Goal: Use online tool/utility: Utilize a website feature to perform a specific function

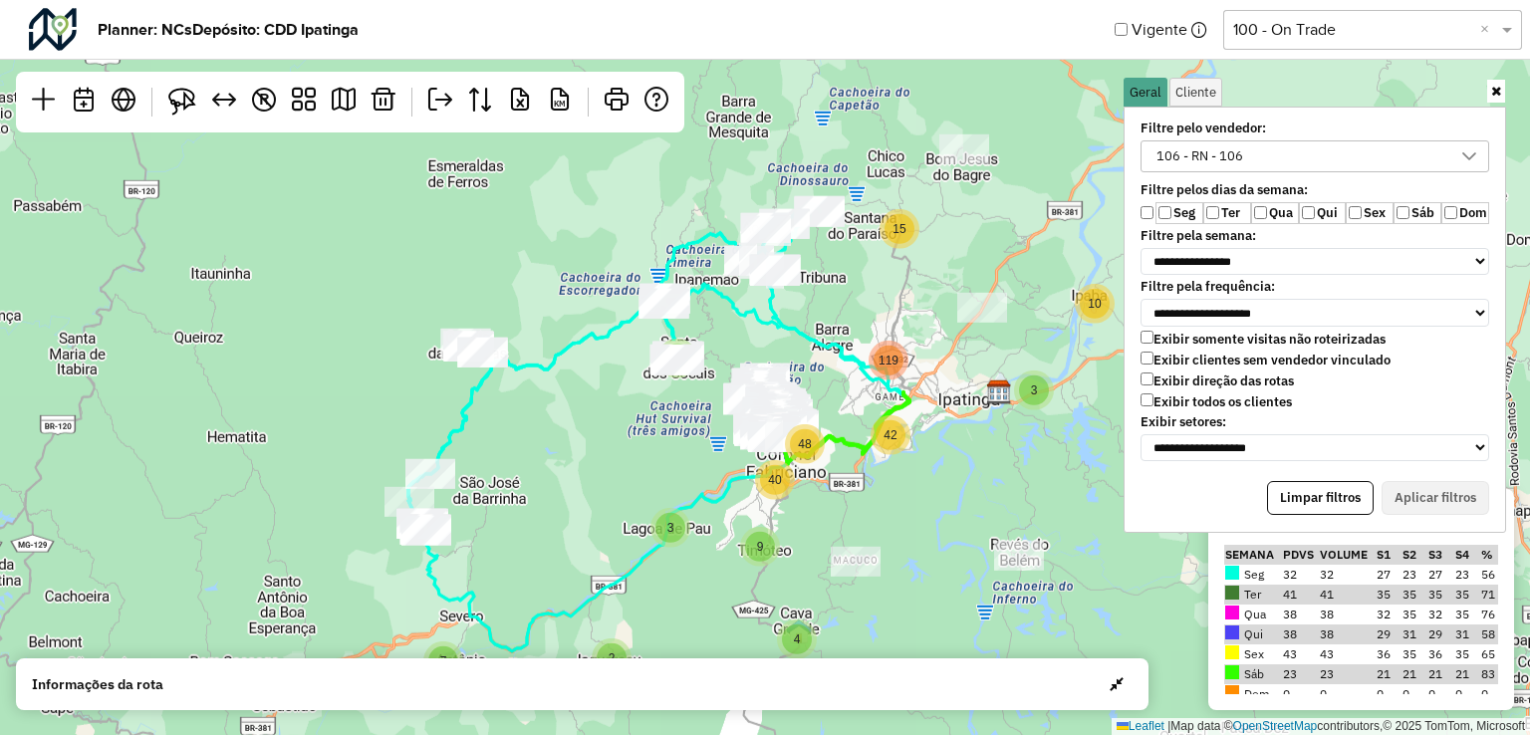
scroll to position [10, 73]
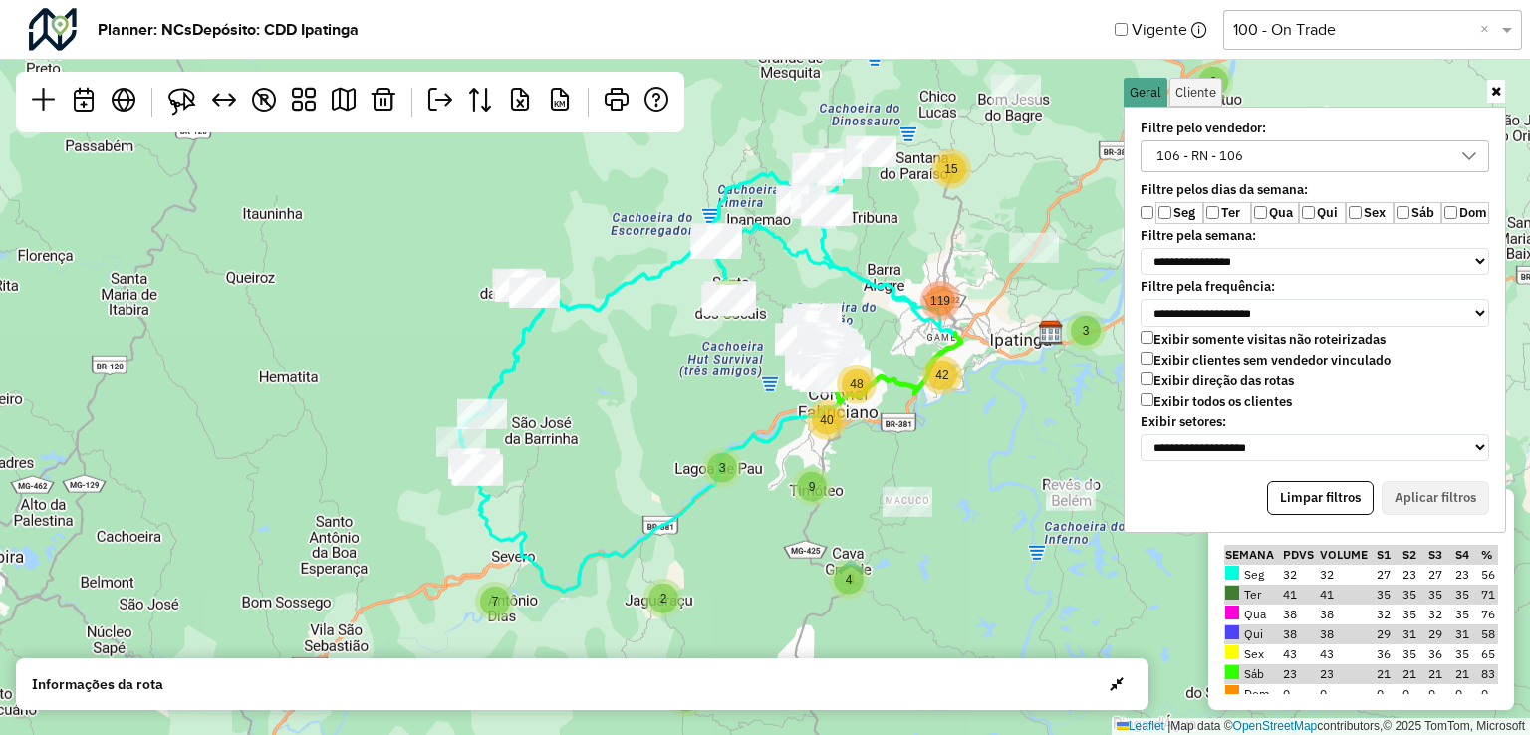
drag, startPoint x: 576, startPoint y: 514, endPoint x: 622, endPoint y: 463, distance: 68.4
click at [622, 463] on div "2 2 8 3 5 10 10 11 7 3 15 4 9 40 2 119 42 48 ↦ Leaflet | Map data © OpenStreetM…" at bounding box center [765, 367] width 1530 height 735
click at [1215, 148] on div "106 - RN - 106" at bounding box center [1200, 156] width 101 height 30
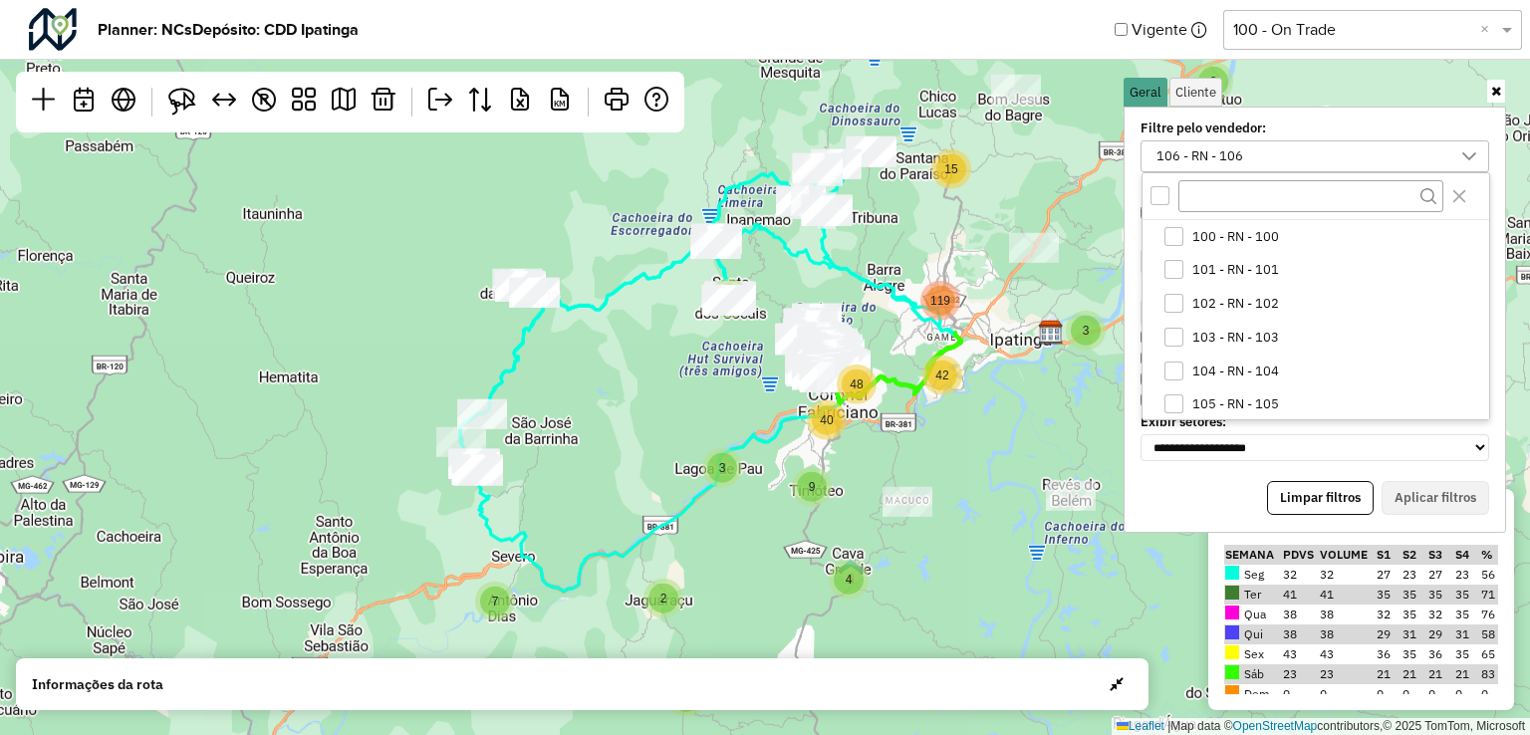
scroll to position [36, 0]
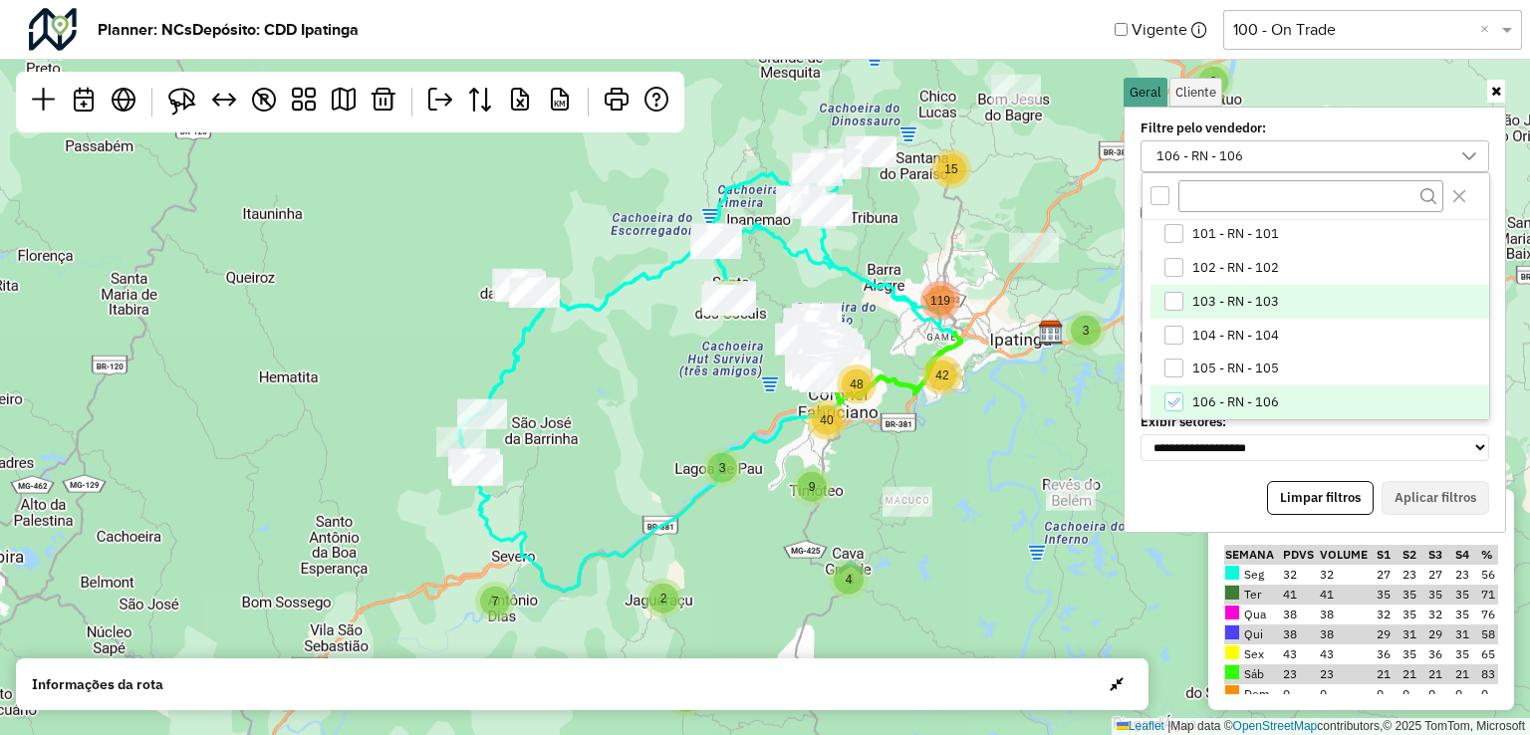
click at [1175, 315] on li "103 - RN - 103" at bounding box center [1320, 302] width 339 height 34
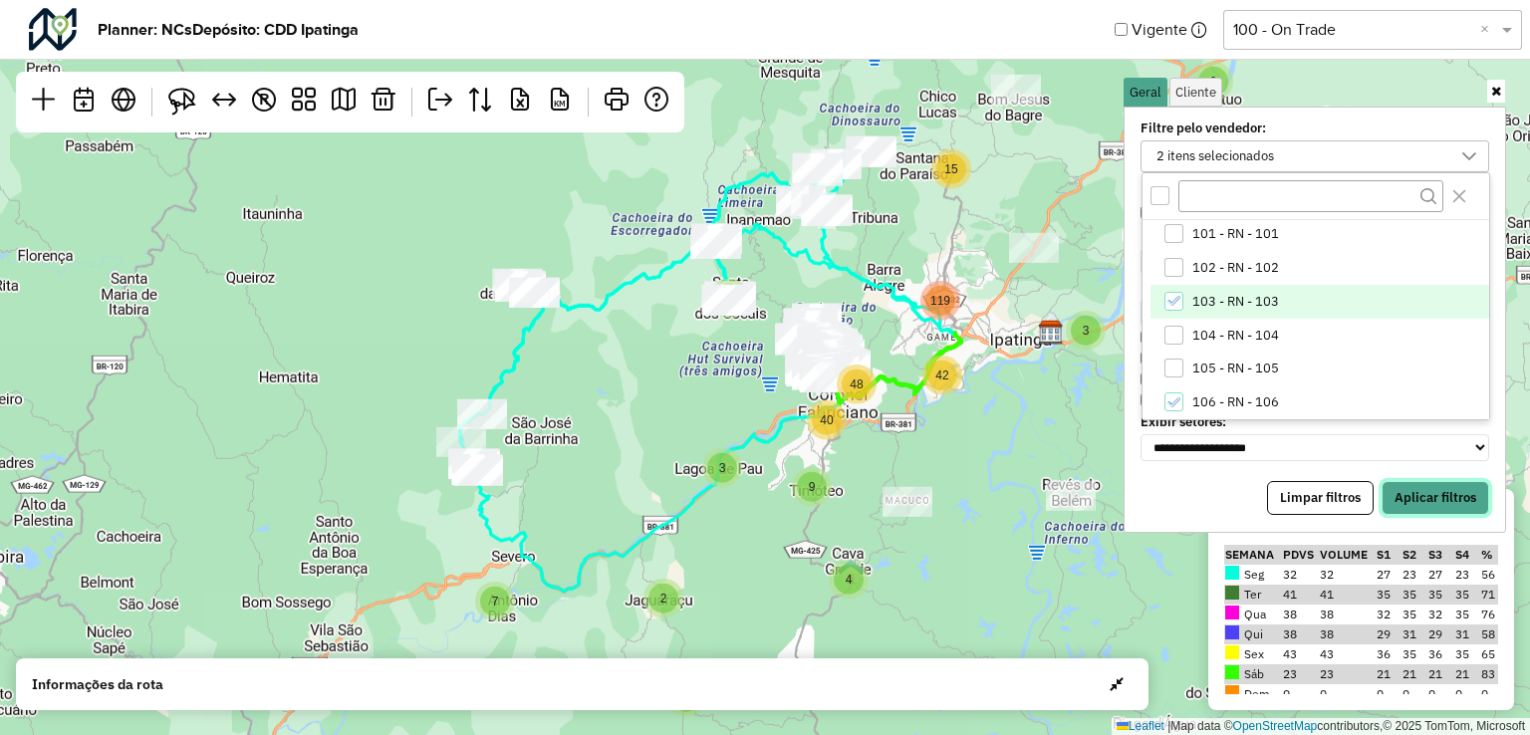
click at [1408, 484] on button "Aplicar filtros" at bounding box center [1436, 498] width 108 height 34
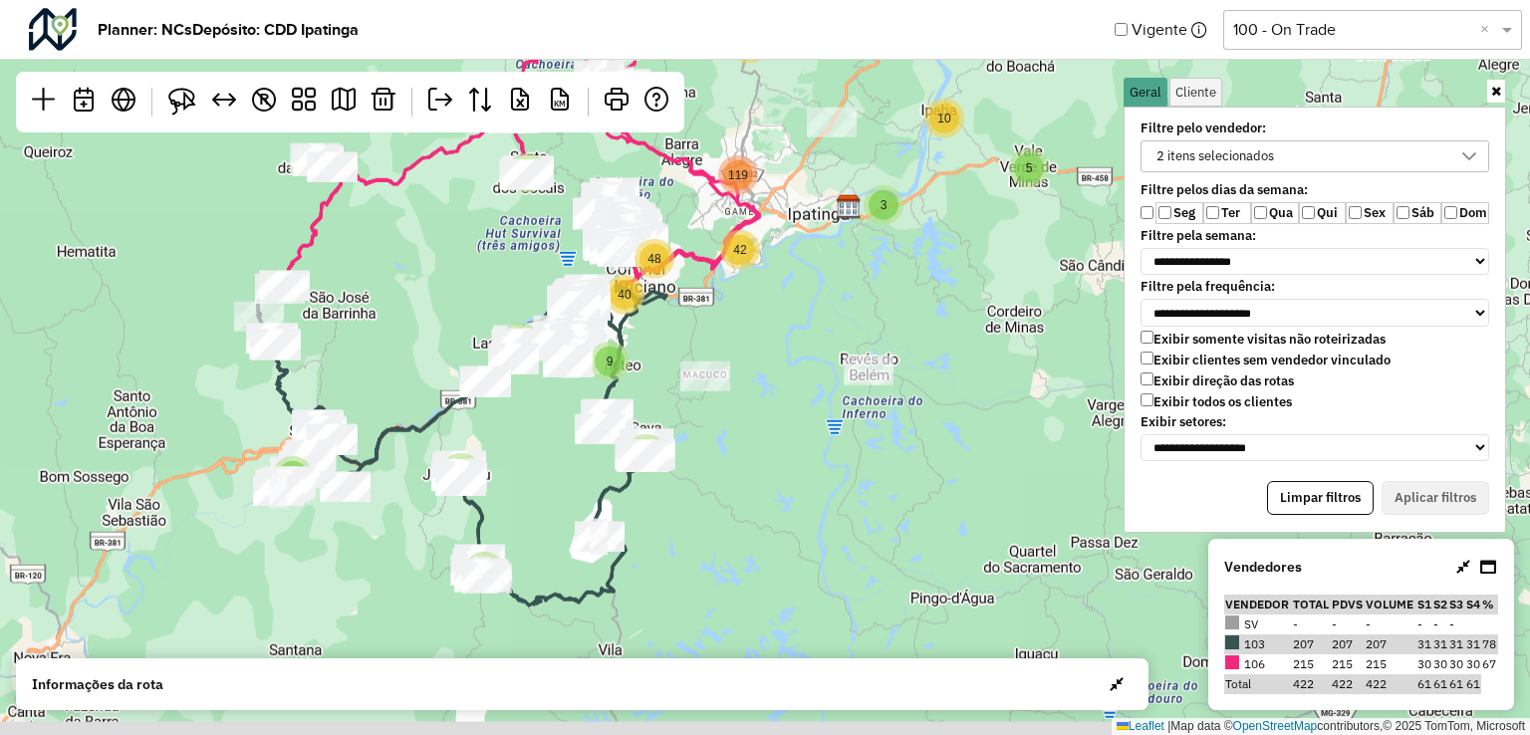
drag, startPoint x: 948, startPoint y: 503, endPoint x: 742, endPoint y: 502, distance: 205.3
click at [739, 378] on div "2 2 3 4 3 10 9 5 2 8 10 11 42 15 7 40 119 48 ↦ Leaflet | Map data © OpenStreetM…" at bounding box center [765, 367] width 1530 height 735
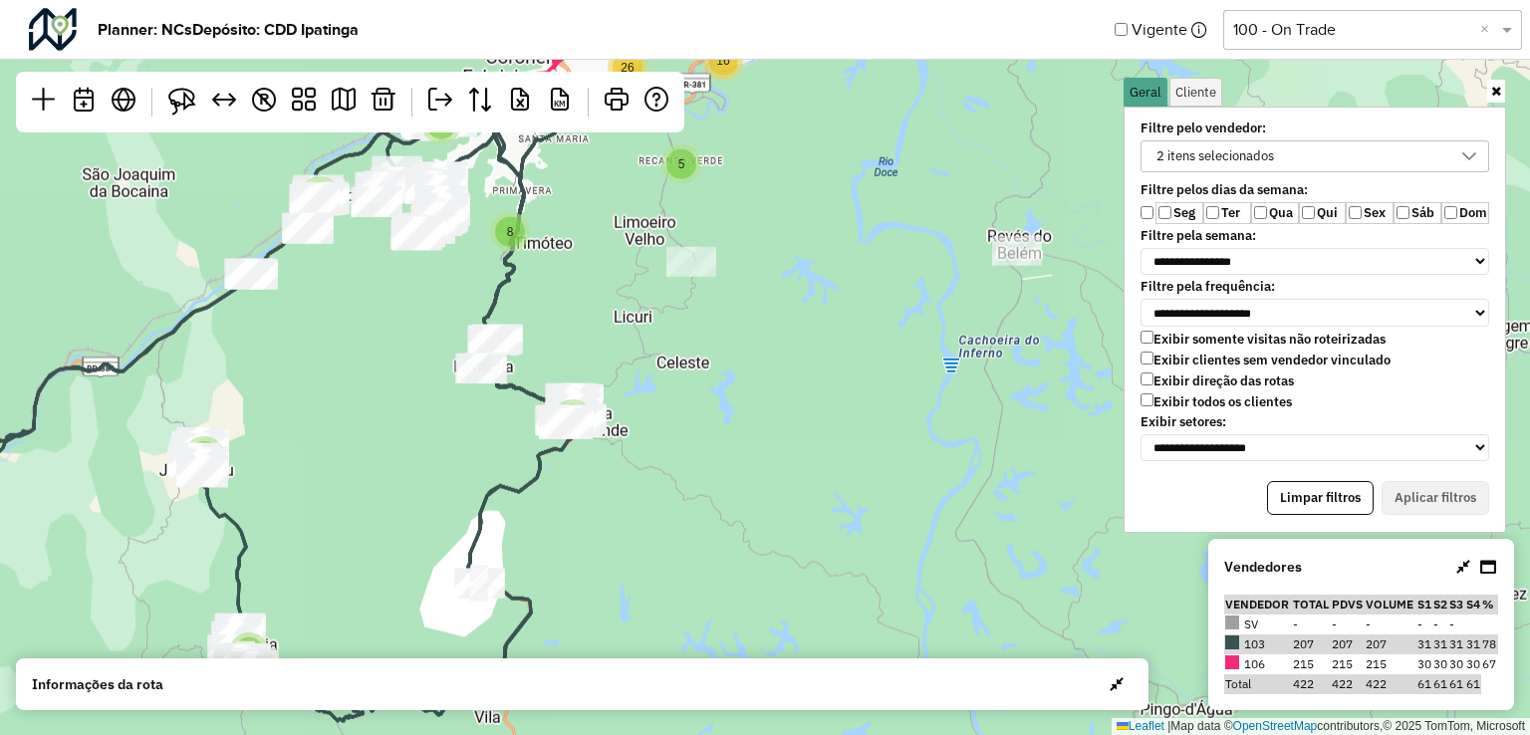
drag, startPoint x: 689, startPoint y: 377, endPoint x: 703, endPoint y: 439, distance: 64.3
click at [703, 439] on div "2 2 8 3 5 9 6 3 14 4 8 8 32 2 6 110 5 13 8 16 26 22 ↦ Leaflet | Map data © Open…" at bounding box center [765, 367] width 1530 height 735
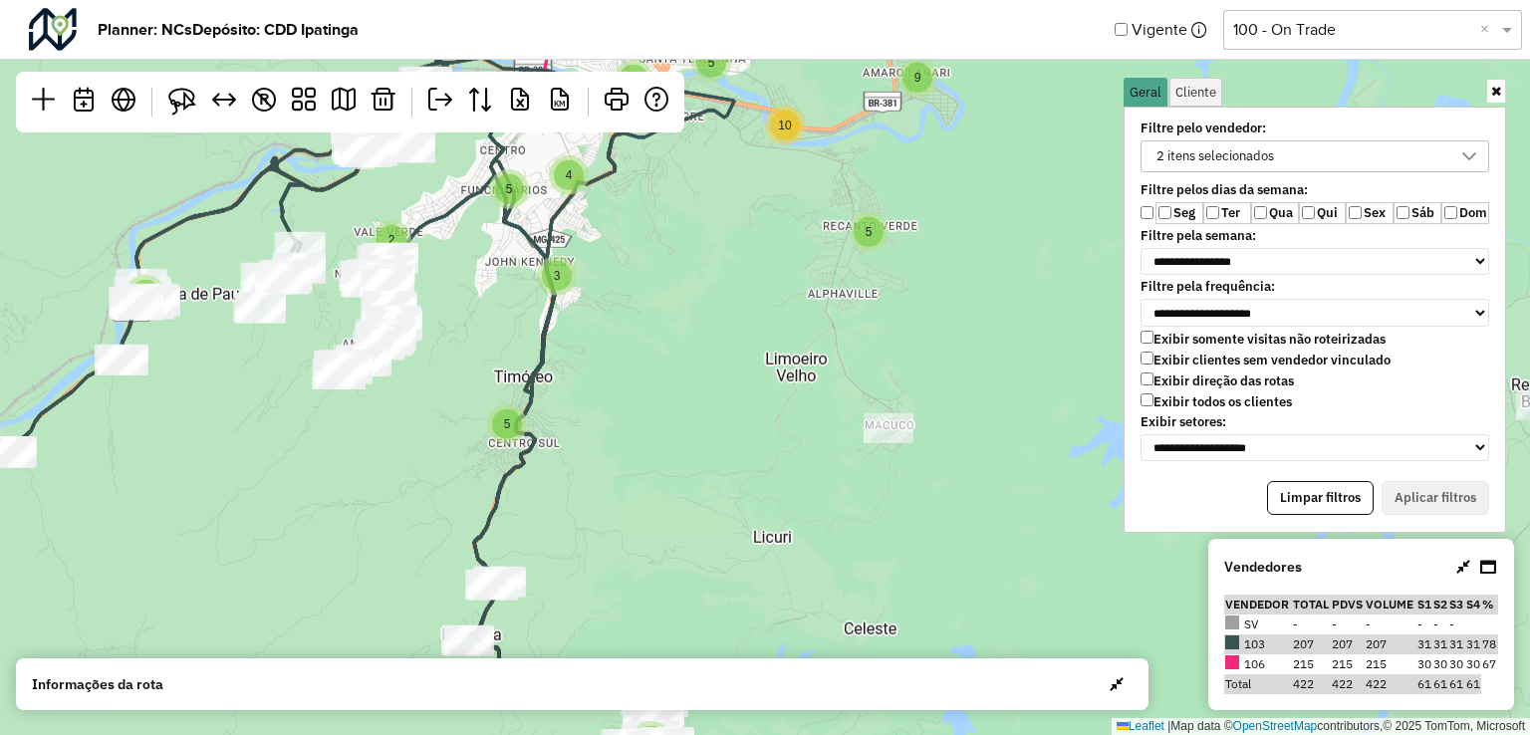
drag, startPoint x: 607, startPoint y: 332, endPoint x: 632, endPoint y: 513, distance: 183.0
click at [632, 513] on div "2 2 3 5 9 4 3 4 3 5 2 6 5 4 10 8 5 2 2 4 4 28 6 27 24 20 5 4 8 2 6 9 6 10 16 3 …" at bounding box center [765, 367] width 1530 height 735
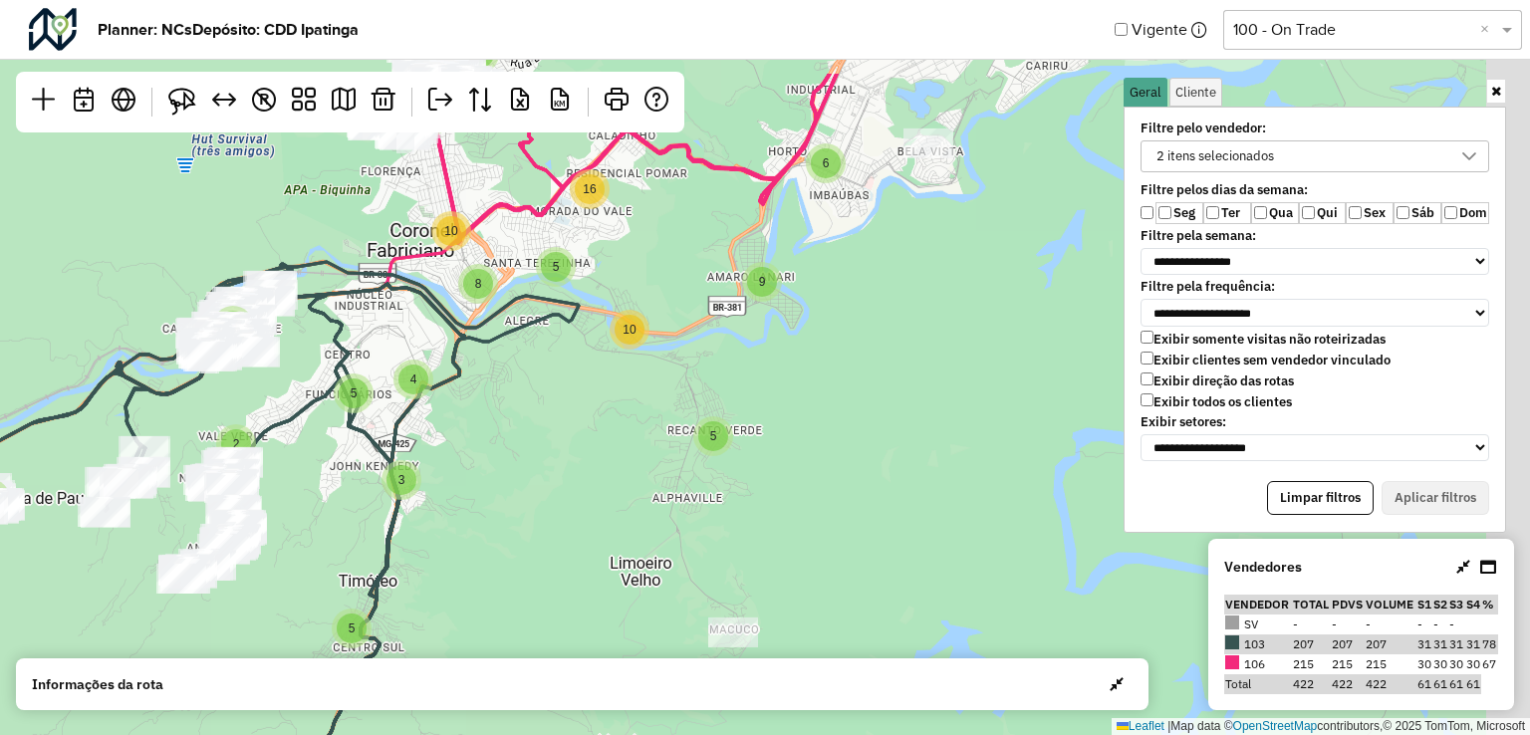
drag, startPoint x: 711, startPoint y: 431, endPoint x: 546, endPoint y: 545, distance: 200.6
click at [550, 550] on div "2 2 3 5 9 4 3 4 3 5 2 6 5 4 10 8 5 2 2 4 4 28 6 27 24 20 5 4 8 2 6 9 6 10 16 3 …" at bounding box center [765, 367] width 1530 height 735
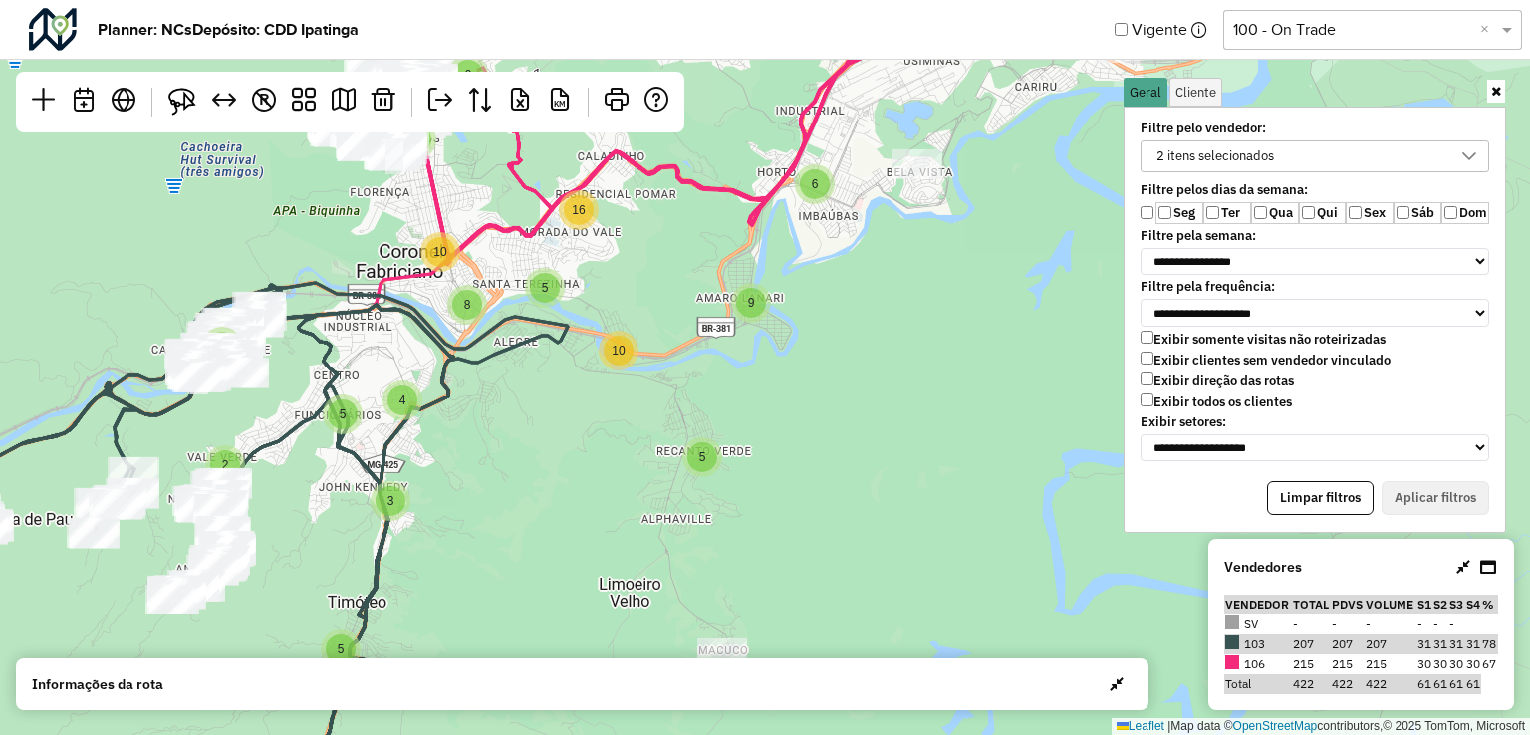
click at [778, 422] on div "2 2 3 5 9 4 3 4 3 5 2 6 5 4 10 8 5 2 2 4 4 28 6 27 24 20 5 4 8 2 6 9 6 10 16 3 …" at bounding box center [765, 367] width 1530 height 735
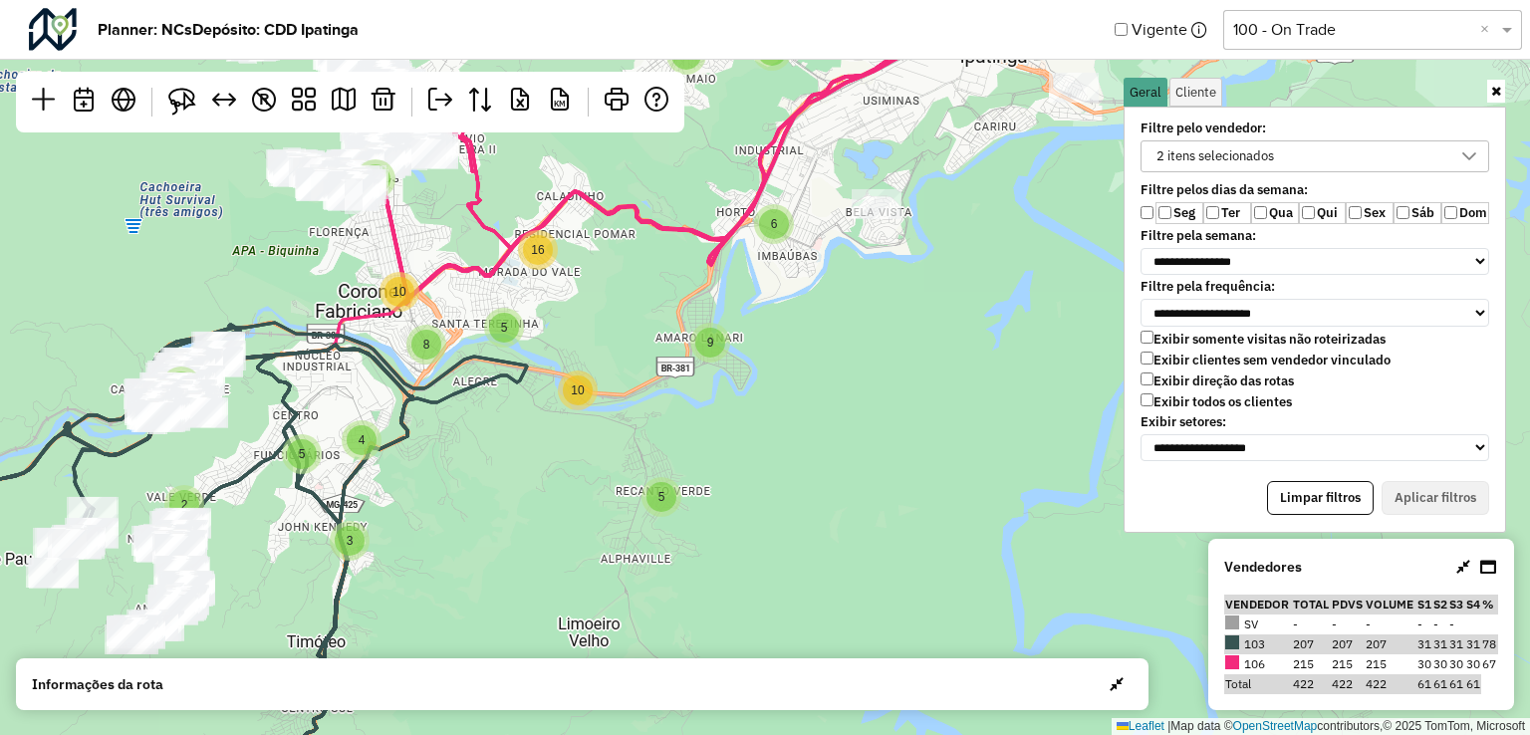
drag, startPoint x: 801, startPoint y: 413, endPoint x: 760, endPoint y: 453, distance: 57.1
click at [760, 453] on div "2 2 3 5 9 4 3 4 3 5 2 6 5 4 10 8 5 2 2 4 4 28 6 27 24 20 5 4 8 2 6 9 6 10 16 3 …" at bounding box center [765, 367] width 1530 height 735
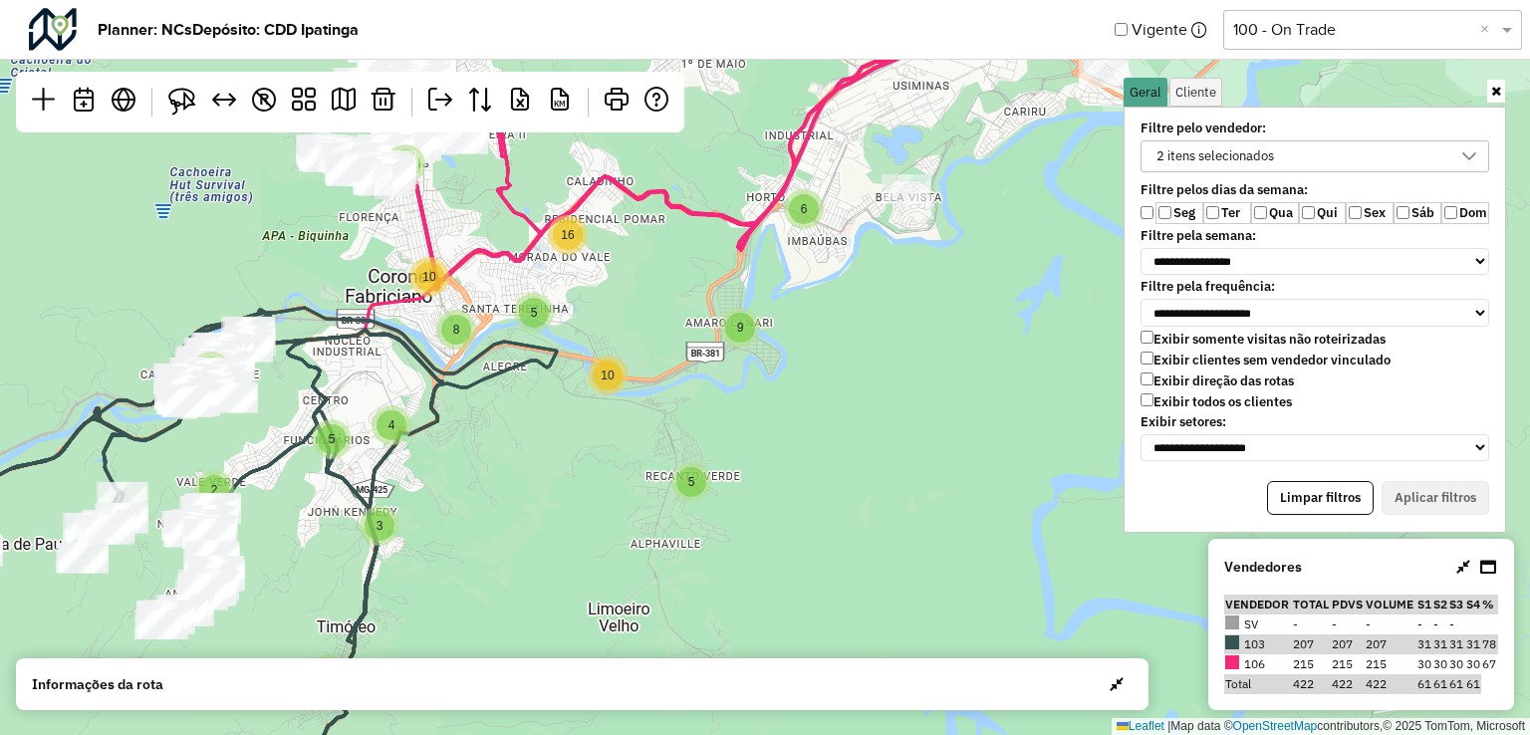
drag, startPoint x: 818, startPoint y: 527, endPoint x: 848, endPoint y: 512, distance: 33.4
click at [848, 512] on div "2 3 5 9 4 3 4 3 5 2 6 5 4 10 8 5 2 2 4 4 28 6 27 24 20 5 4 8 2 6 9 6 10 16 3 9 …" at bounding box center [765, 367] width 1530 height 735
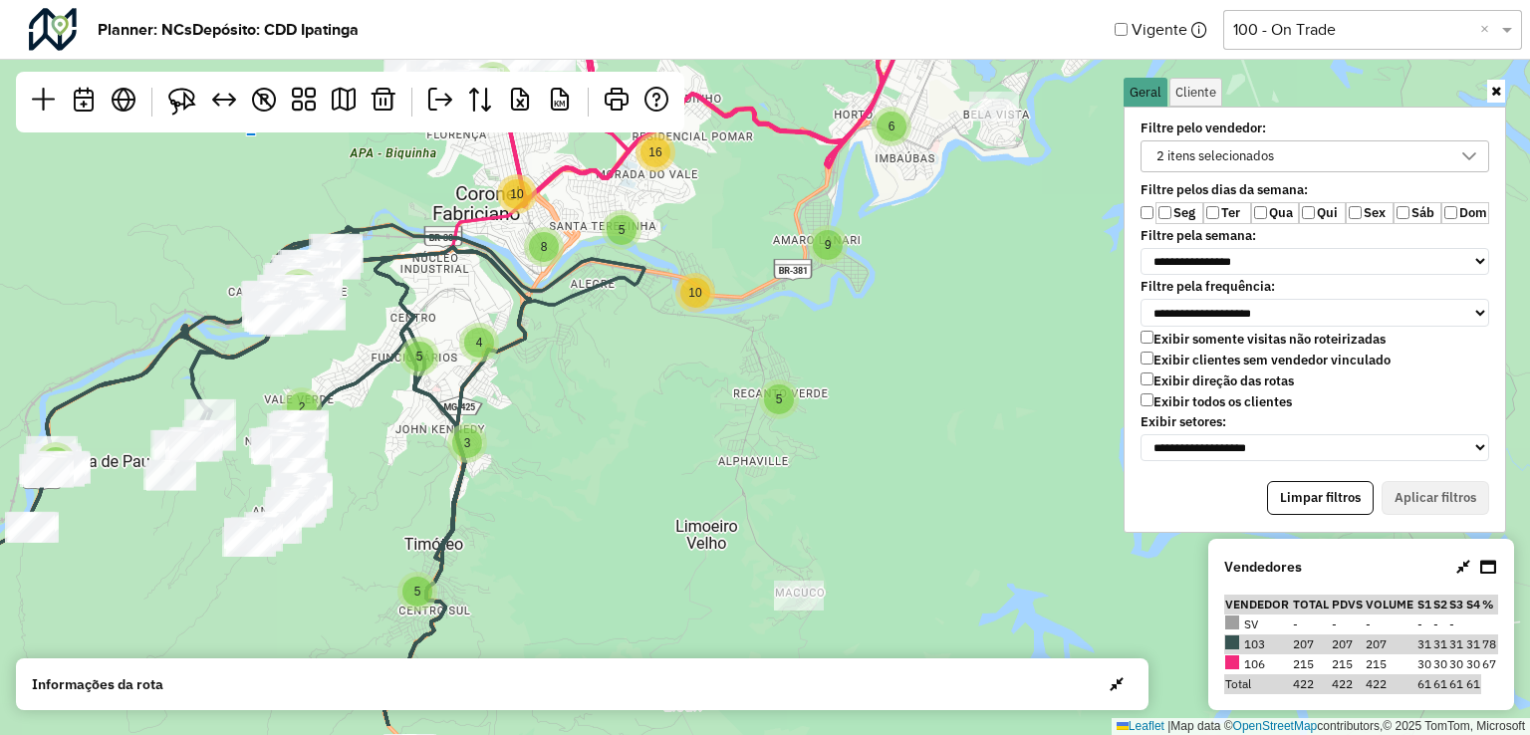
drag, startPoint x: 500, startPoint y: 572, endPoint x: 588, endPoint y: 489, distance: 120.5
click at [588, 489] on div "2 3 5 9 4 3 4 3 5 2 6 5 4 10 8 5 2 2 4 4 28 6 27 24 20 5 4 8 2 6 9 6 10 16 3 9 …" at bounding box center [765, 367] width 1530 height 735
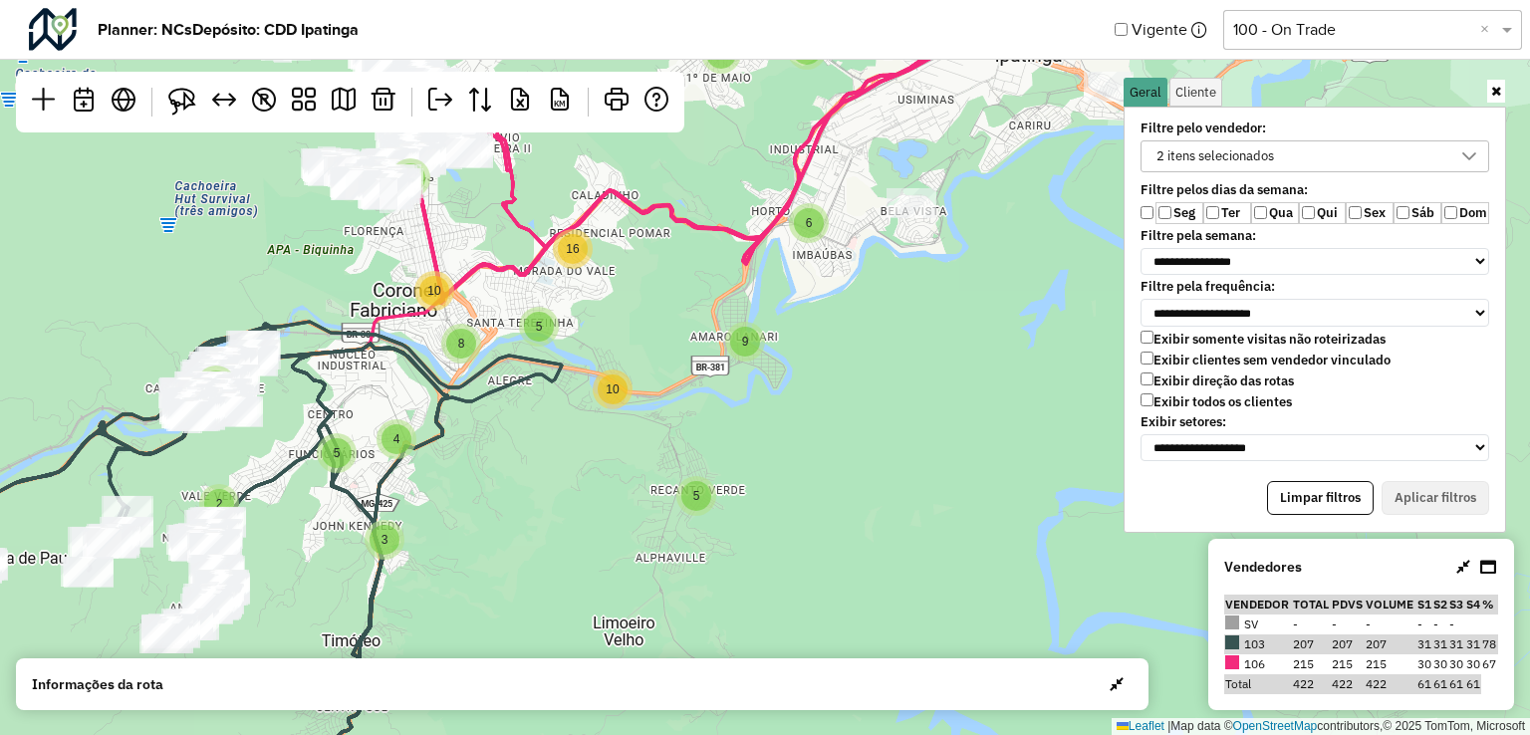
drag, startPoint x: 663, startPoint y: 433, endPoint x: 579, endPoint y: 530, distance: 127.8
click at [579, 530] on div "2 3 5 9 4 3 4 3 5 2 6 5 4 10 8 5 2 2 4 4 28 6 27 24 20 5 4 8 2 6 9 6 10 16 3 9 …" at bounding box center [765, 367] width 1530 height 735
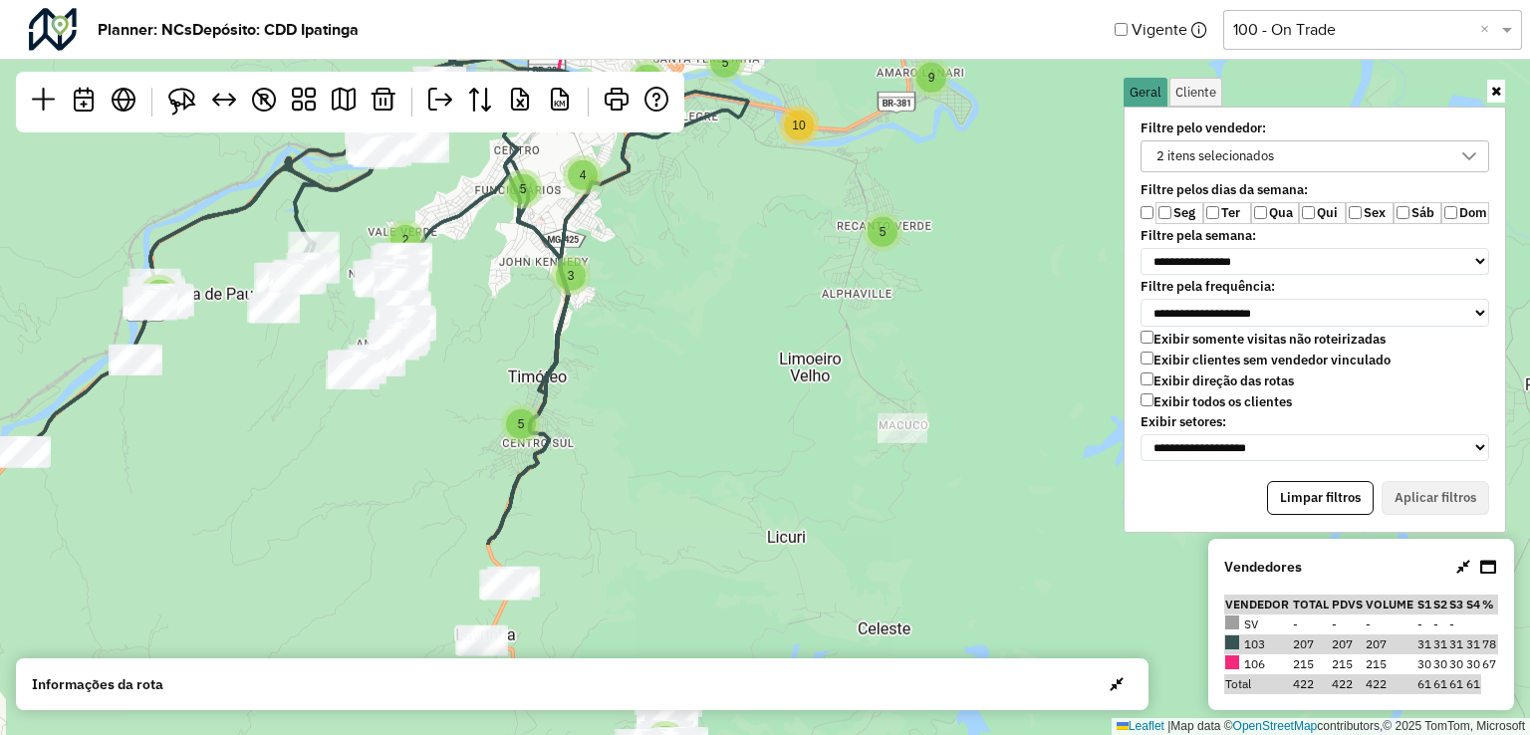
drag, startPoint x: 482, startPoint y: 619, endPoint x: 670, endPoint y: 355, distance: 323.7
click at [670, 355] on div "2 3 5 9 4 3 4 3 5 2 6 5 4 10 8 5 2 2 4 4 28 6 27 24 20 5 4 8 2 6 9 6 10 16 3 9 …" at bounding box center [765, 367] width 1530 height 735
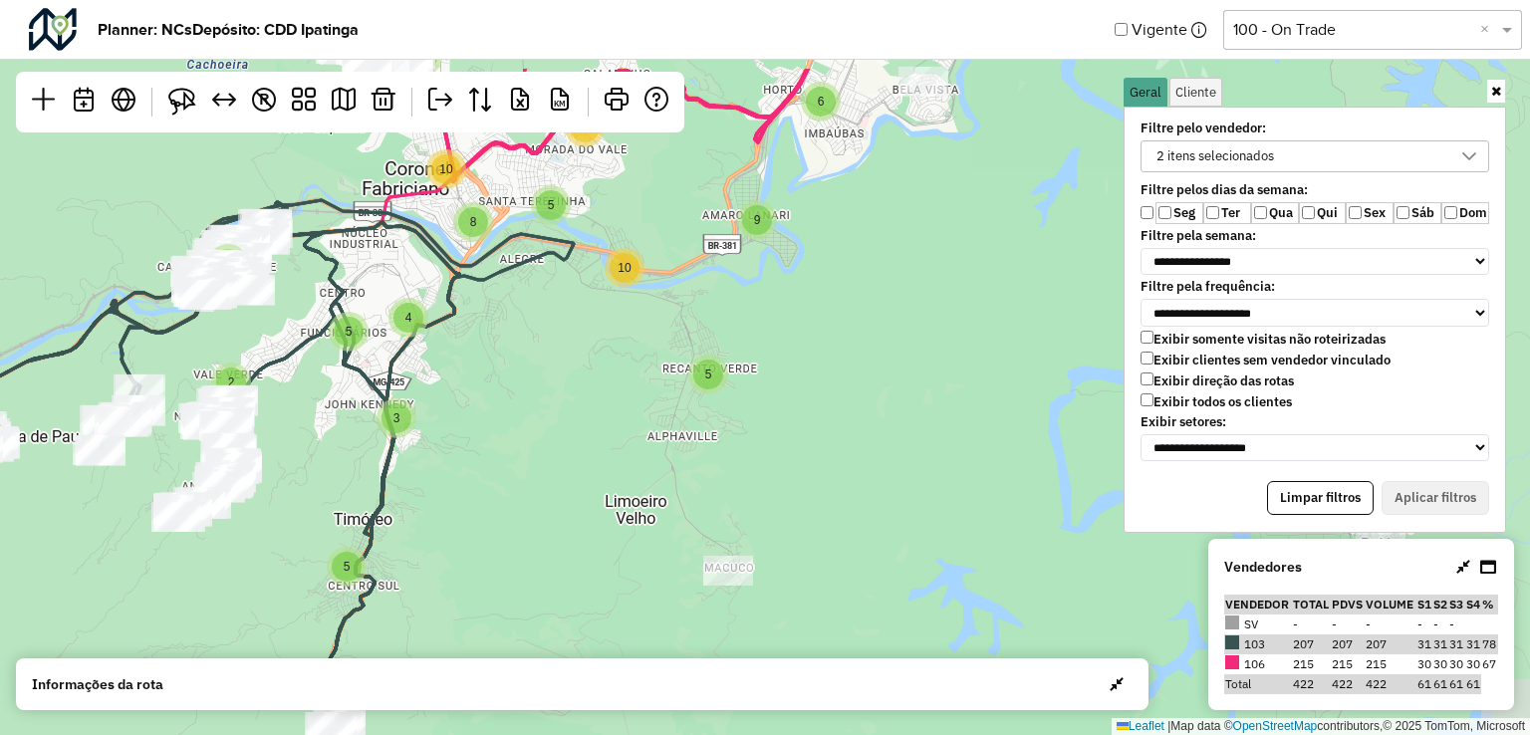
drag, startPoint x: 716, startPoint y: 500, endPoint x: 542, endPoint y: 643, distance: 225.2
click at [542, 643] on div "2 3 5 9 4 3 4 3 5 2 6 5 4 10 8 5 2 2 4 4 28 6 27 24 20 5 4 8 2 6 9 6 10 16 3 9 …" at bounding box center [765, 367] width 1530 height 735
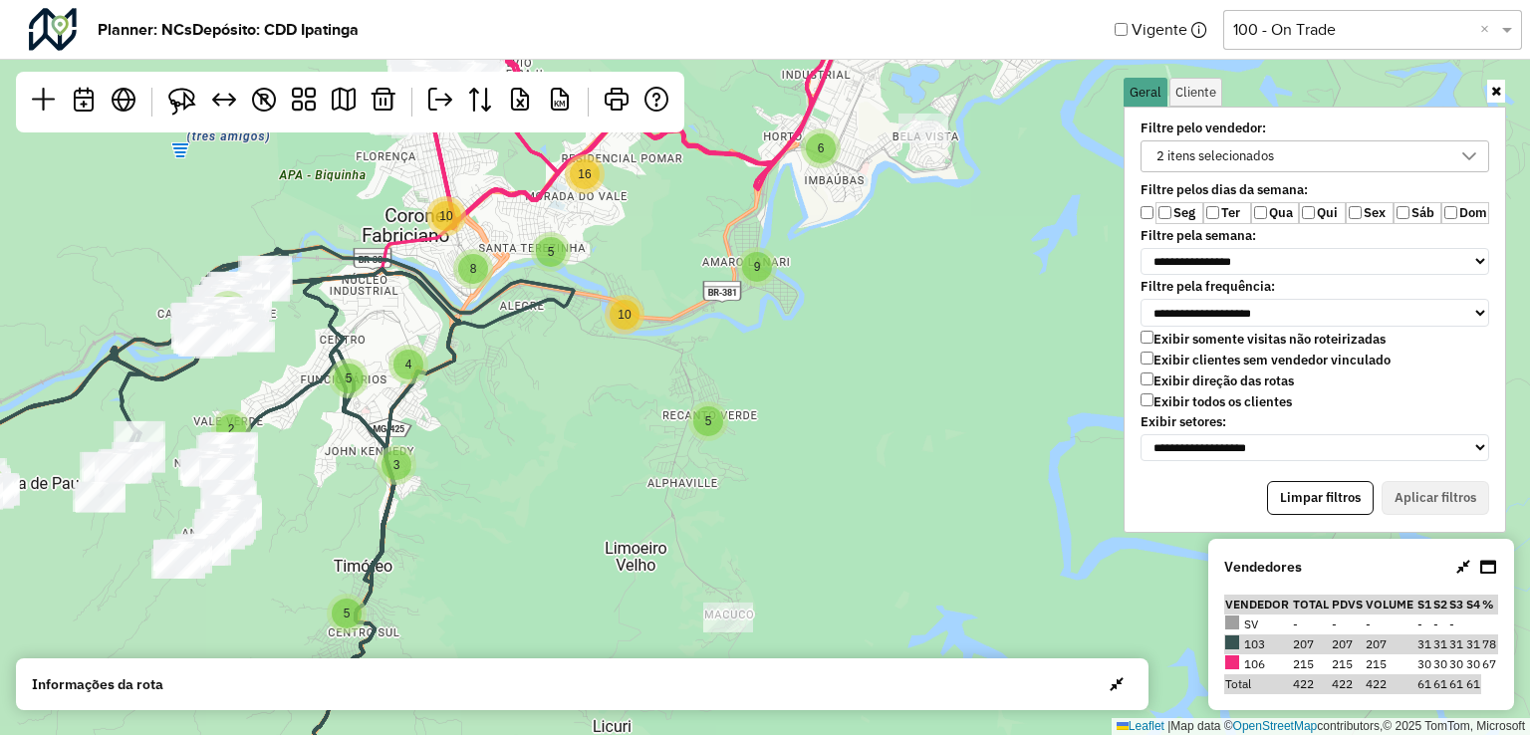
drag, startPoint x: 857, startPoint y: 382, endPoint x: 852, endPoint y: 440, distance: 59.0
click at [852, 440] on div "2 3 5 9 4 3 4 3 5 2 6 5 4 10 8 5 2 2 4 4 28 6 27 24 20 5 4 8 2 6 9 6 10 16 3 9 …" at bounding box center [765, 367] width 1530 height 735
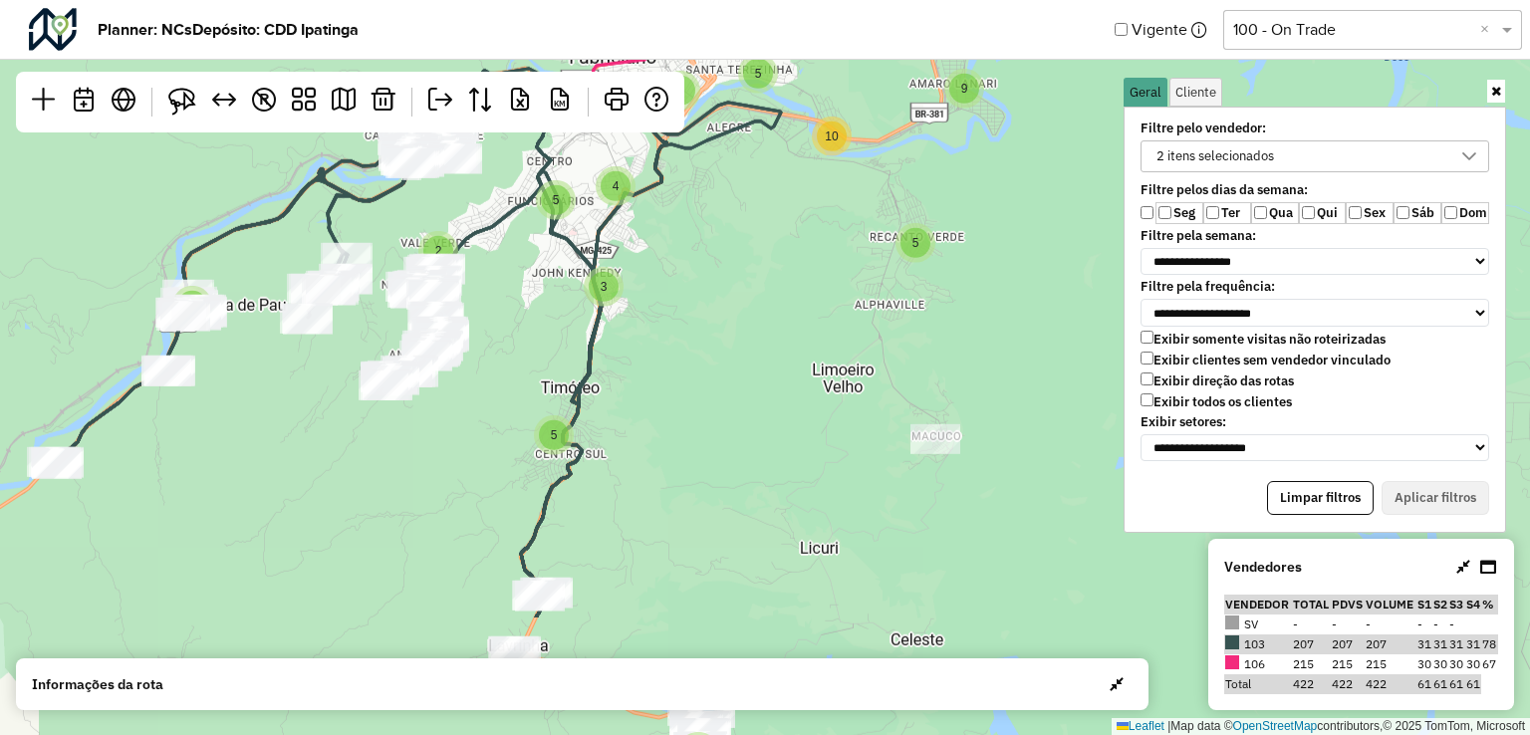
drag, startPoint x: 496, startPoint y: 540, endPoint x: 707, endPoint y: 349, distance: 285.0
click at [707, 349] on div "2 3 5 9 4 3 4 3 5 2 6 5 4 10 8 5 2 2 4 4 28 6 27 24 20 5 4 8 2 6 9 6 10 16 3 9 …" at bounding box center [765, 367] width 1530 height 735
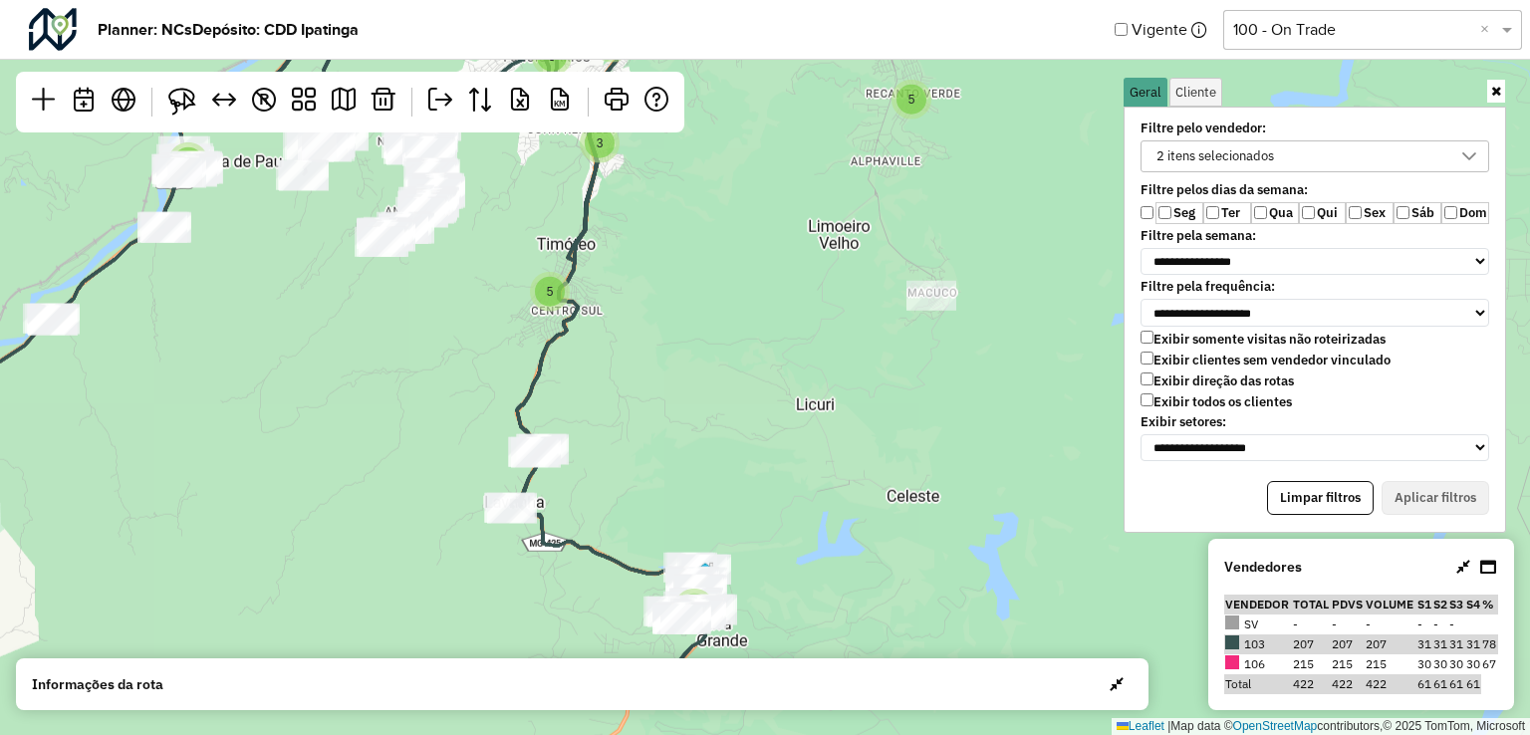
drag, startPoint x: 689, startPoint y: 503, endPoint x: 685, endPoint y: 360, distance: 143.5
click at [685, 360] on div "2 3 5 9 4 3 4 3 5 2 6 5 4 10 8 5 2 2 4 4 28 6 27 24 20 5 4 8 2 6 9 6 10 16 3 9 …" at bounding box center [765, 367] width 1530 height 735
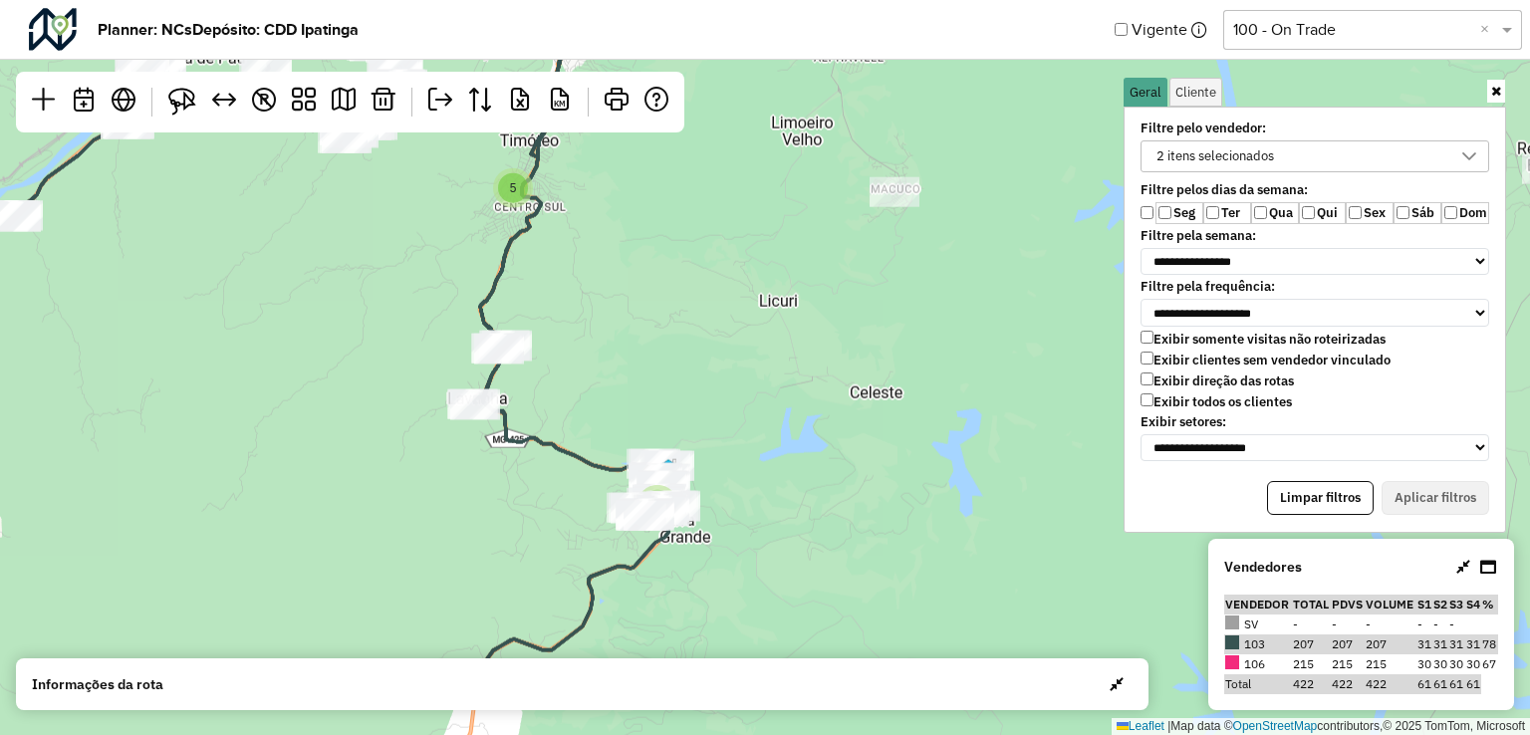
drag, startPoint x: 700, startPoint y: 481, endPoint x: 654, endPoint y: 372, distance: 119.2
click at [654, 372] on div "2 3 5 4 3 4 3 5 2 6 5 4 10 8 5 2 2 4 28 6 27 24 20 5 4 8 2 6 9 6 10 16 3 9 9 2 …" at bounding box center [765, 367] width 1530 height 735
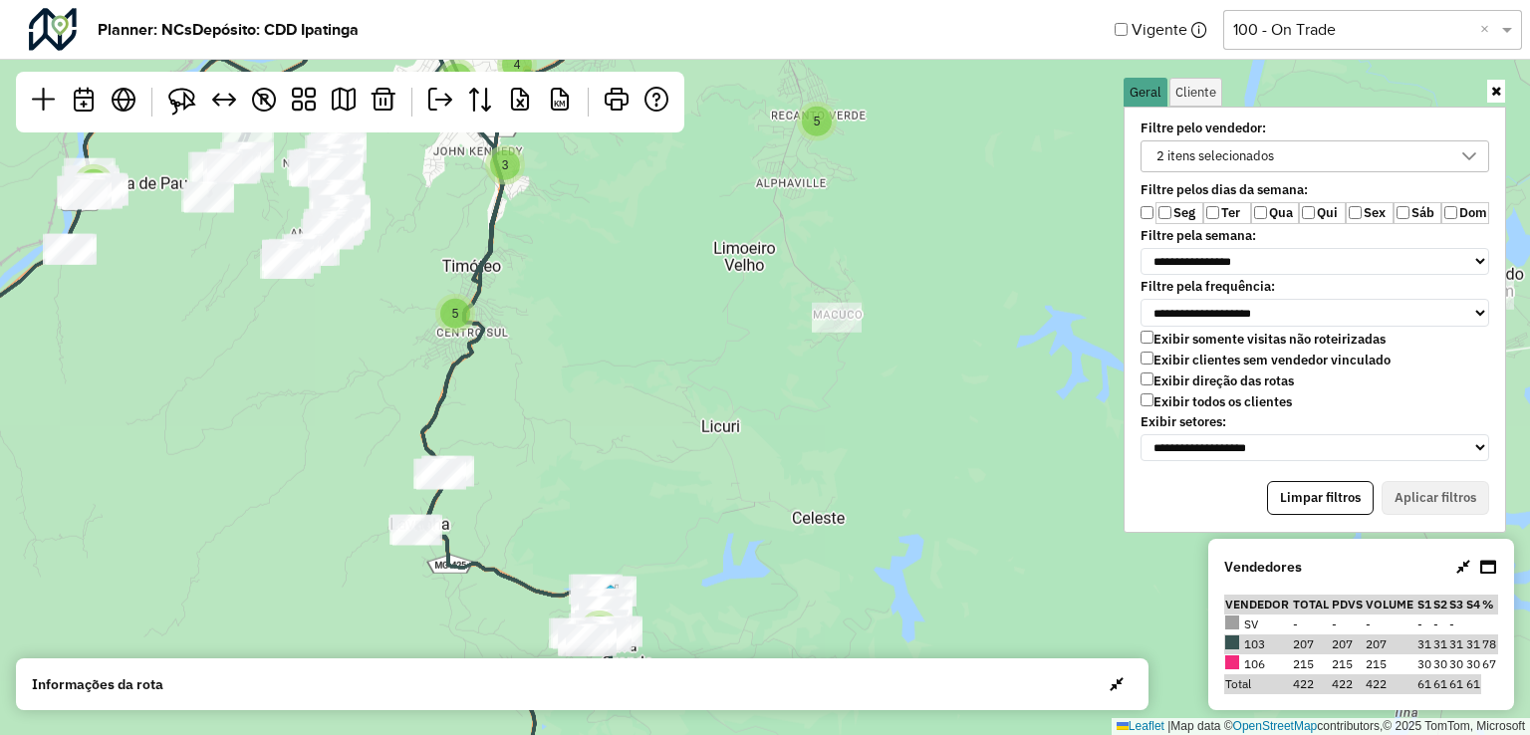
drag, startPoint x: 829, startPoint y: 423, endPoint x: 714, endPoint y: 441, distance: 116.0
click at [732, 615] on div "2 3 5 4 3 4 3 5 2 6 5 4 10 8 5 2 4 28 6 27 24 20 5 4 8 2 6 9 6 10 16 3 9 9 2 ↦ …" at bounding box center [765, 367] width 1530 height 735
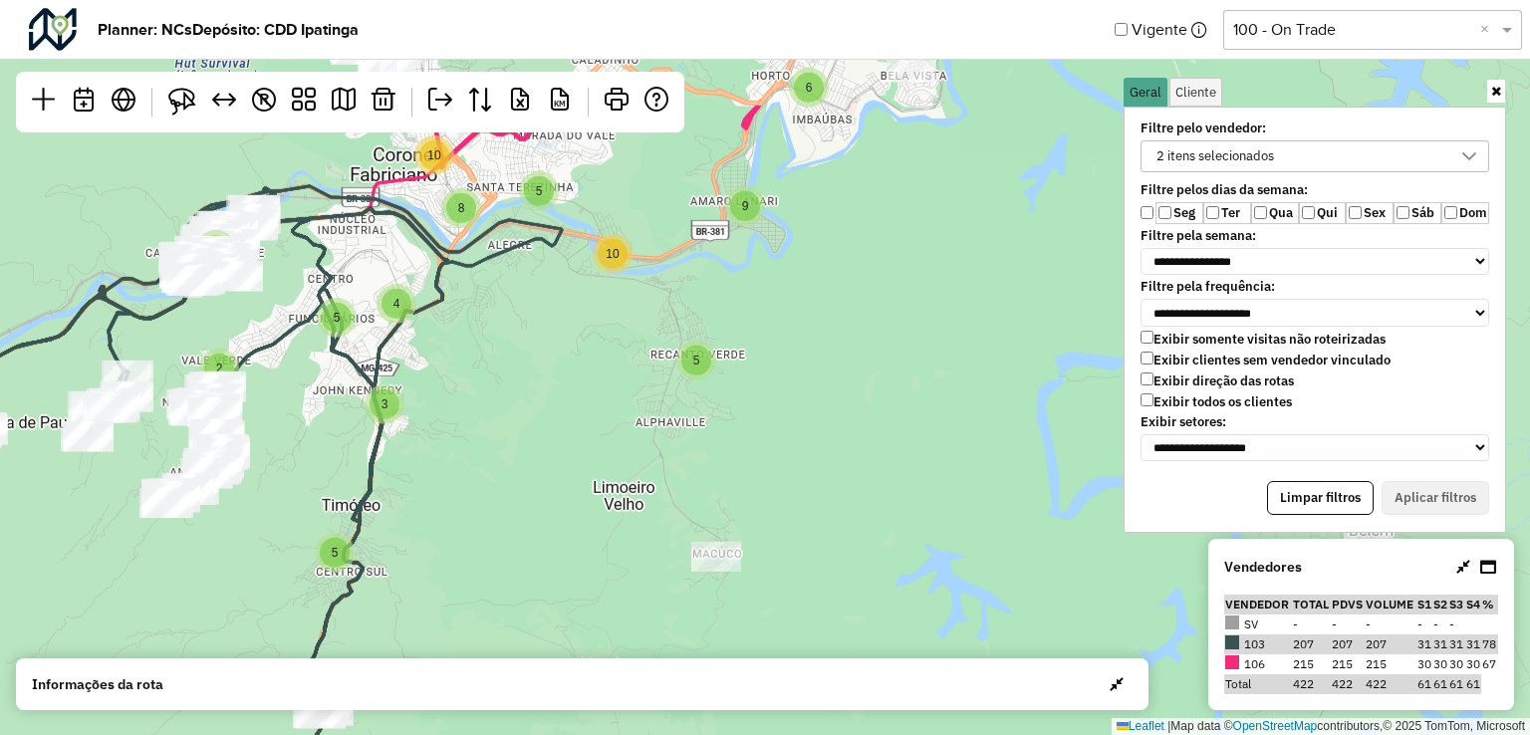
drag, startPoint x: 700, startPoint y: 328, endPoint x: 625, endPoint y: 511, distance: 198.4
click at [625, 511] on div "2 3 5 4 3 4 3 5 2 6 5 4 10 8 5 2 4 28 6 27 24 20 5 4 8 2 6 9 6 10 16 3 9 9 2 9 …" at bounding box center [765, 367] width 1530 height 735
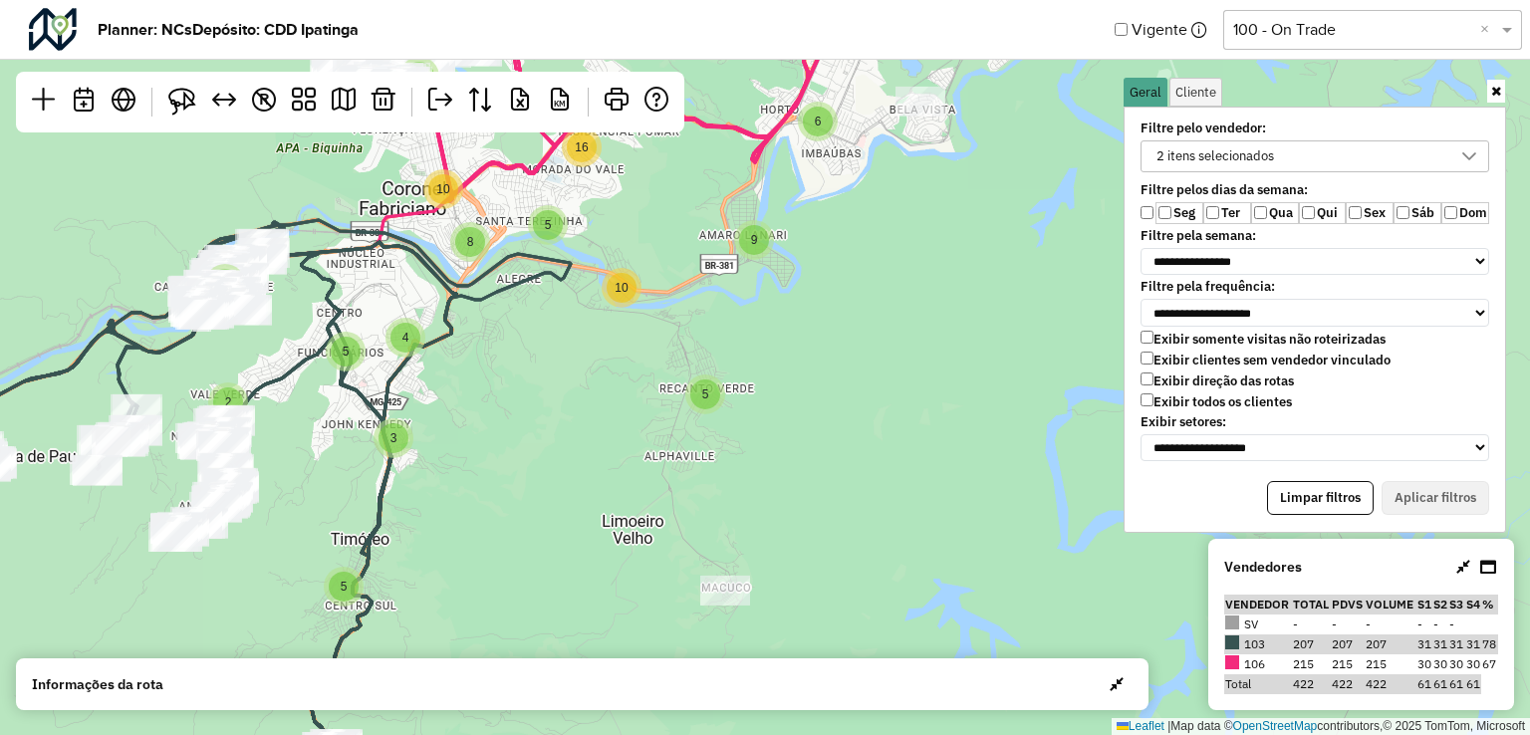
drag, startPoint x: 785, startPoint y: 394, endPoint x: 797, endPoint y: 422, distance: 31.3
click at [797, 422] on div "2 3 5 4 3 4 3 5 2 6 5 4 10 8 5 2 4 28 6 27 24 20 5 4 8 2 6 9 6 10 16 3 9 9 2 9 …" at bounding box center [765, 367] width 1530 height 735
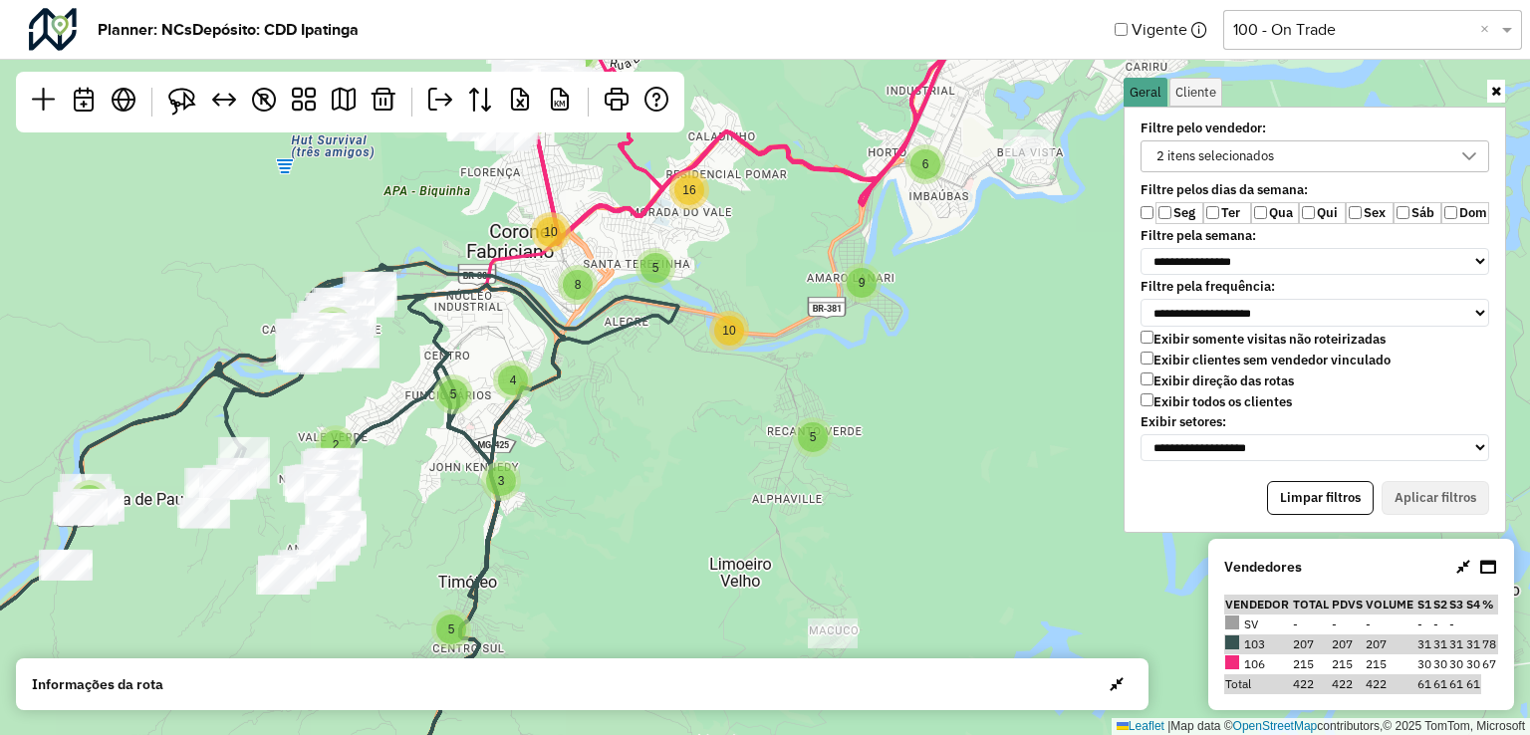
drag, startPoint x: 506, startPoint y: 471, endPoint x: 614, endPoint y: 514, distance: 115.8
click at [614, 514] on div "2 3 5 4 3 4 3 5 2 6 5 4 10 8 5 2 4 28 6 27 24 20 5 4 8 2 6 9 6 10 16 3 9 9 2 9 …" at bounding box center [765, 367] width 1530 height 735
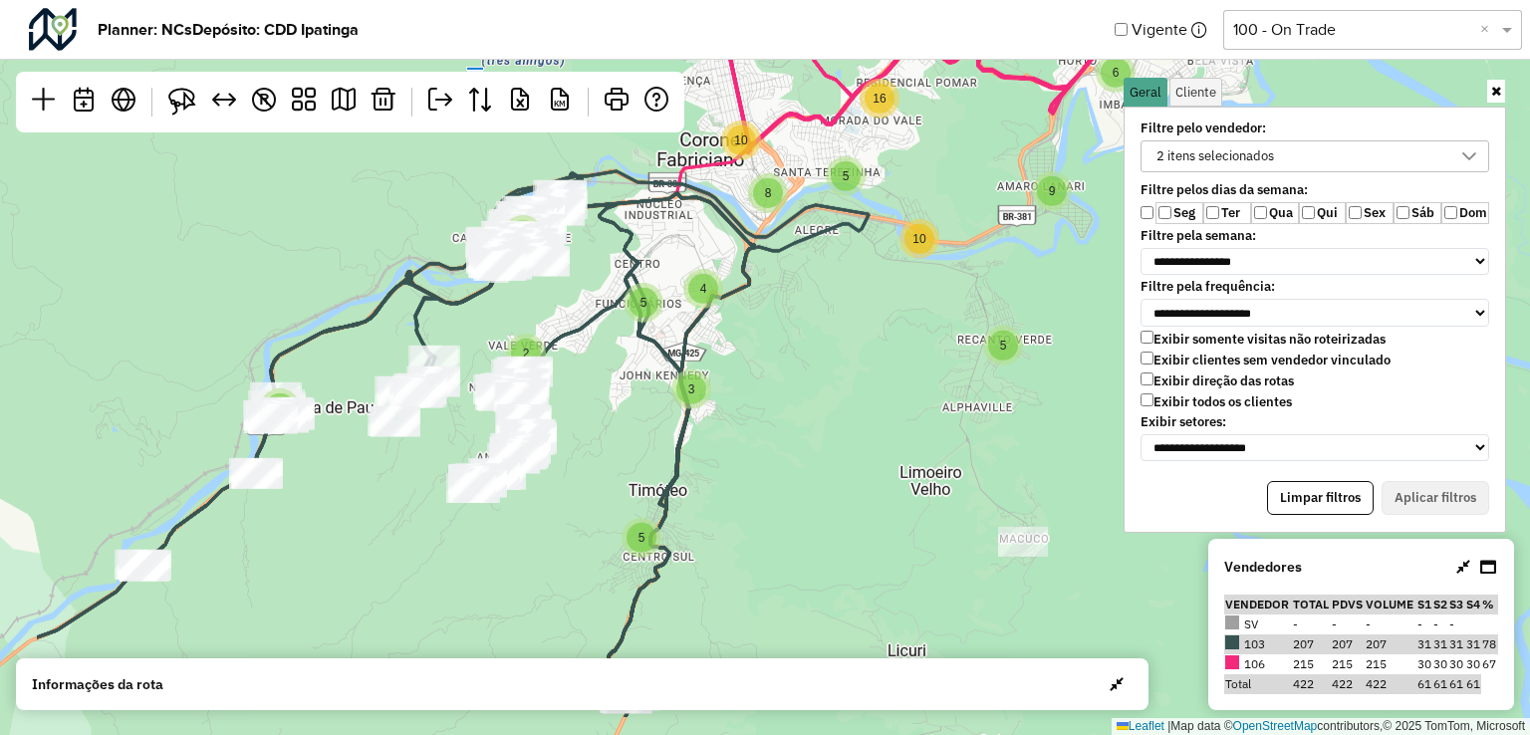
drag, startPoint x: 626, startPoint y: 435, endPoint x: 816, endPoint y: 331, distance: 217.2
click at [816, 331] on div "2 3 5 4 3 4 3 5 2 6 5 4 10 8 5 2 4 28 6 27 24 20 5 4 8 2 6 9 6 10 16 3 9 9 2 9 …" at bounding box center [765, 367] width 1530 height 735
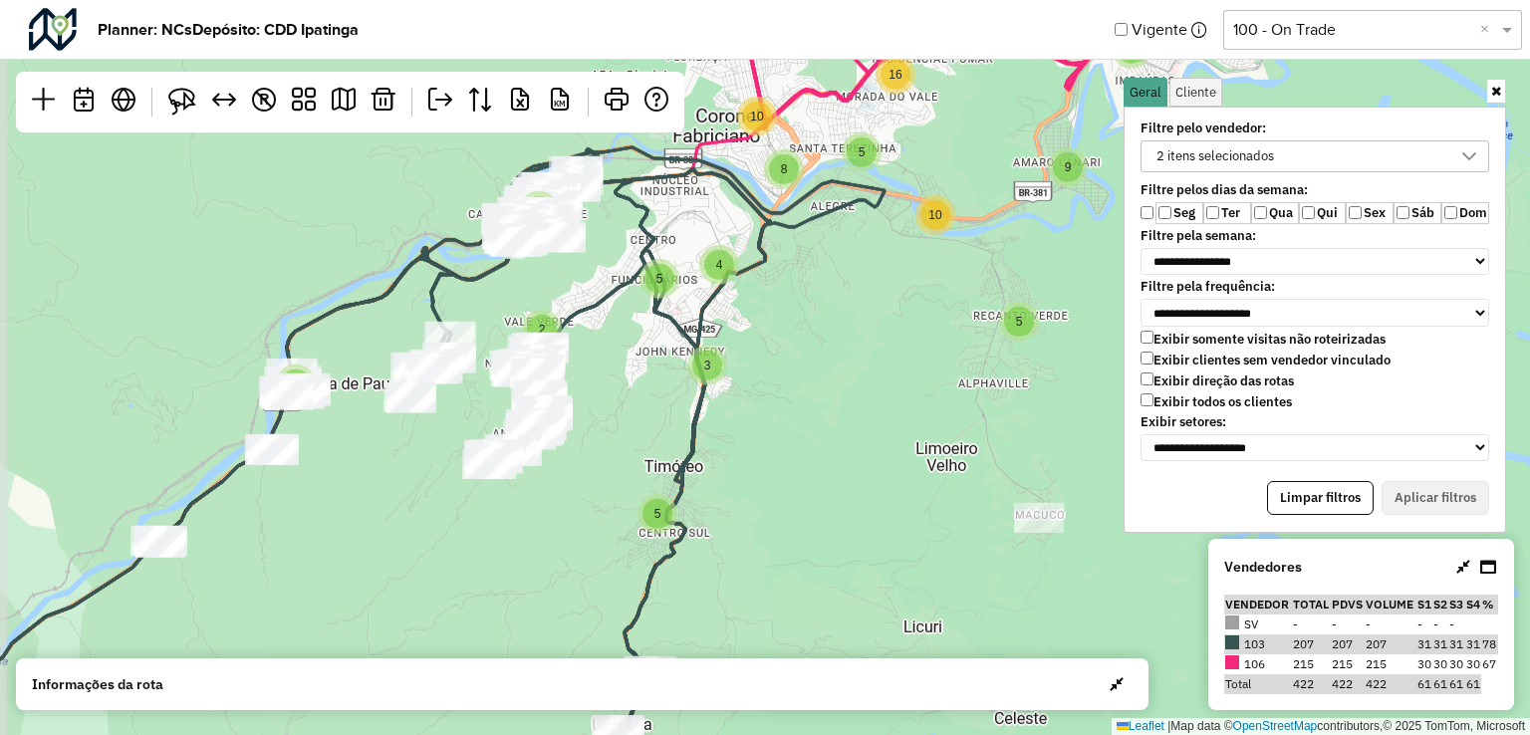
drag, startPoint x: 780, startPoint y: 457, endPoint x: 793, endPoint y: 438, distance: 22.9
click at [793, 438] on div "2 3 5 4 3 4 3 5 2 6 5 4 10 8 5 2 4 28 6 27 24 20 5 4 8 2 6 9 6 10 16 3 9 9 2 9 …" at bounding box center [765, 367] width 1530 height 735
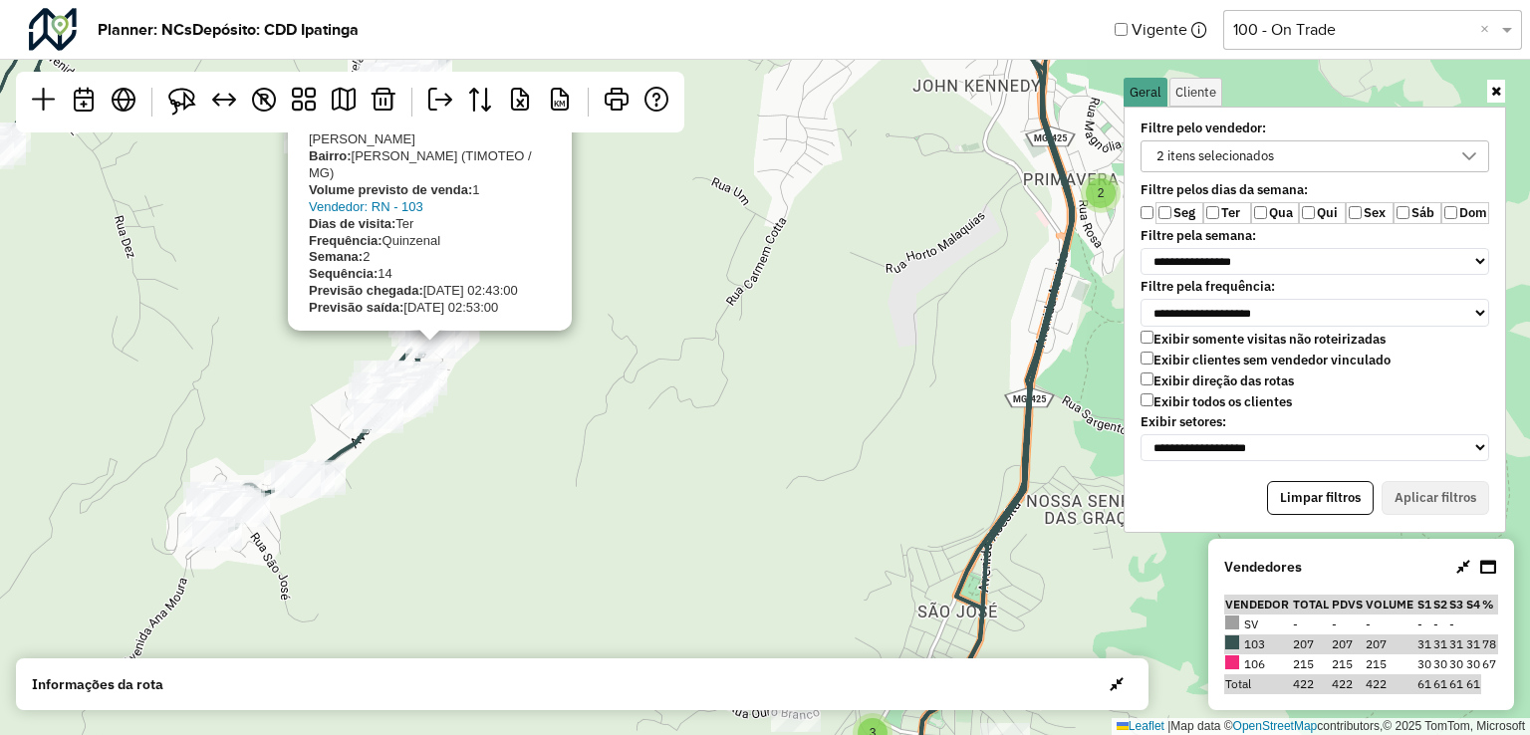
drag, startPoint x: 624, startPoint y: 395, endPoint x: 614, endPoint y: 455, distance: 61.6
click at [615, 455] on div "3 2 3 2 3 3 2 2 2 5 2 6 5 3 04523107 - COMERCIAL ARTHUSO E Endereço: [STREET_AD…" at bounding box center [765, 367] width 1530 height 735
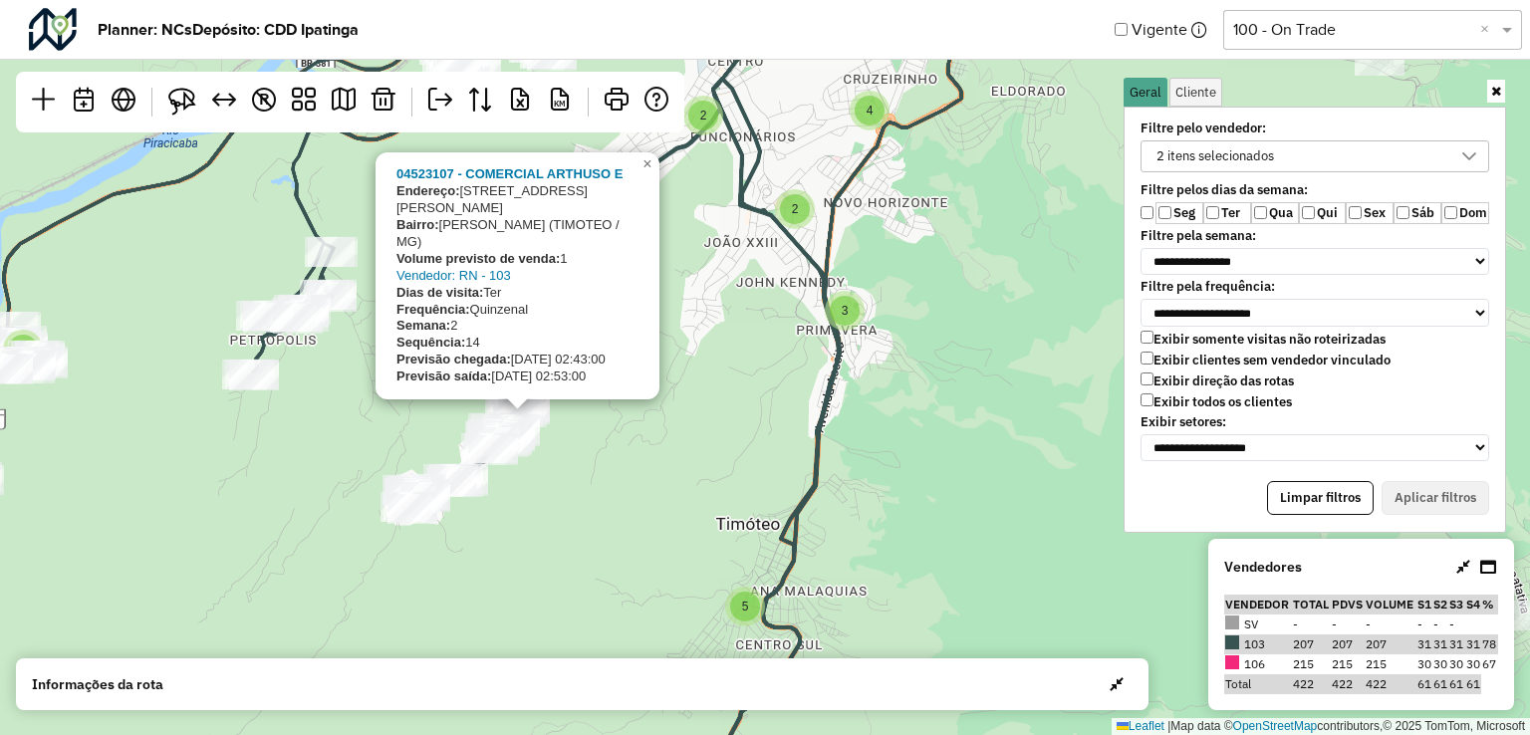
click at [798, 344] on div "2 3 3 4 3 5 2 5 5 4 9 2 3 3 2 2 7 3 5 5 2 4 8 4 8 4 10 3 9 3 5 04523107 - COMER…" at bounding box center [765, 367] width 1530 height 735
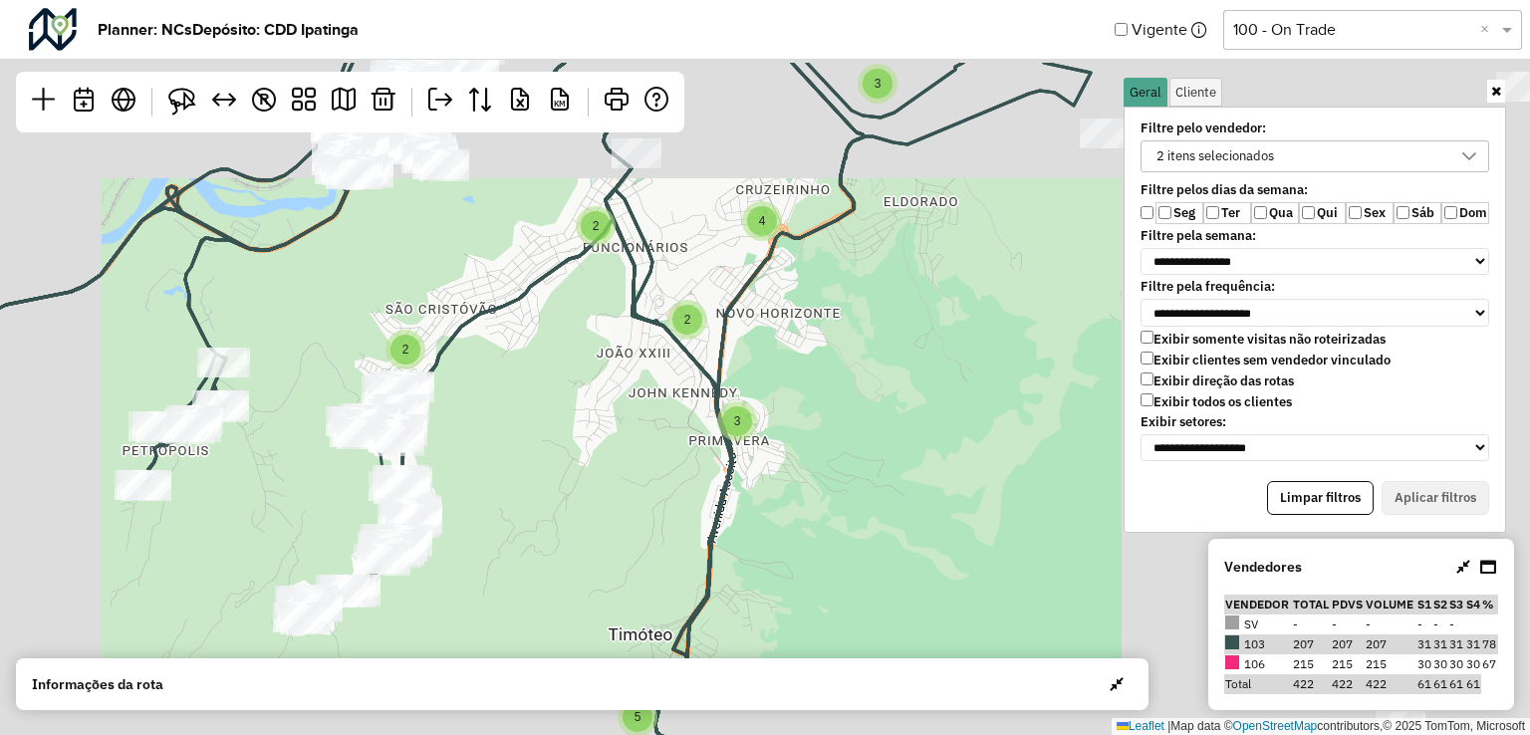
drag, startPoint x: 963, startPoint y: 231, endPoint x: 813, endPoint y: 368, distance: 203.1
click at [813, 368] on div "2 3 2 3 3 3 3 2 2 6 5 3 4 2 3 4 3 5 2 5 5 4 9 2 3 3 2 2 5 5 2 4 8 4 8 4 10 3 9 …" at bounding box center [765, 367] width 1530 height 735
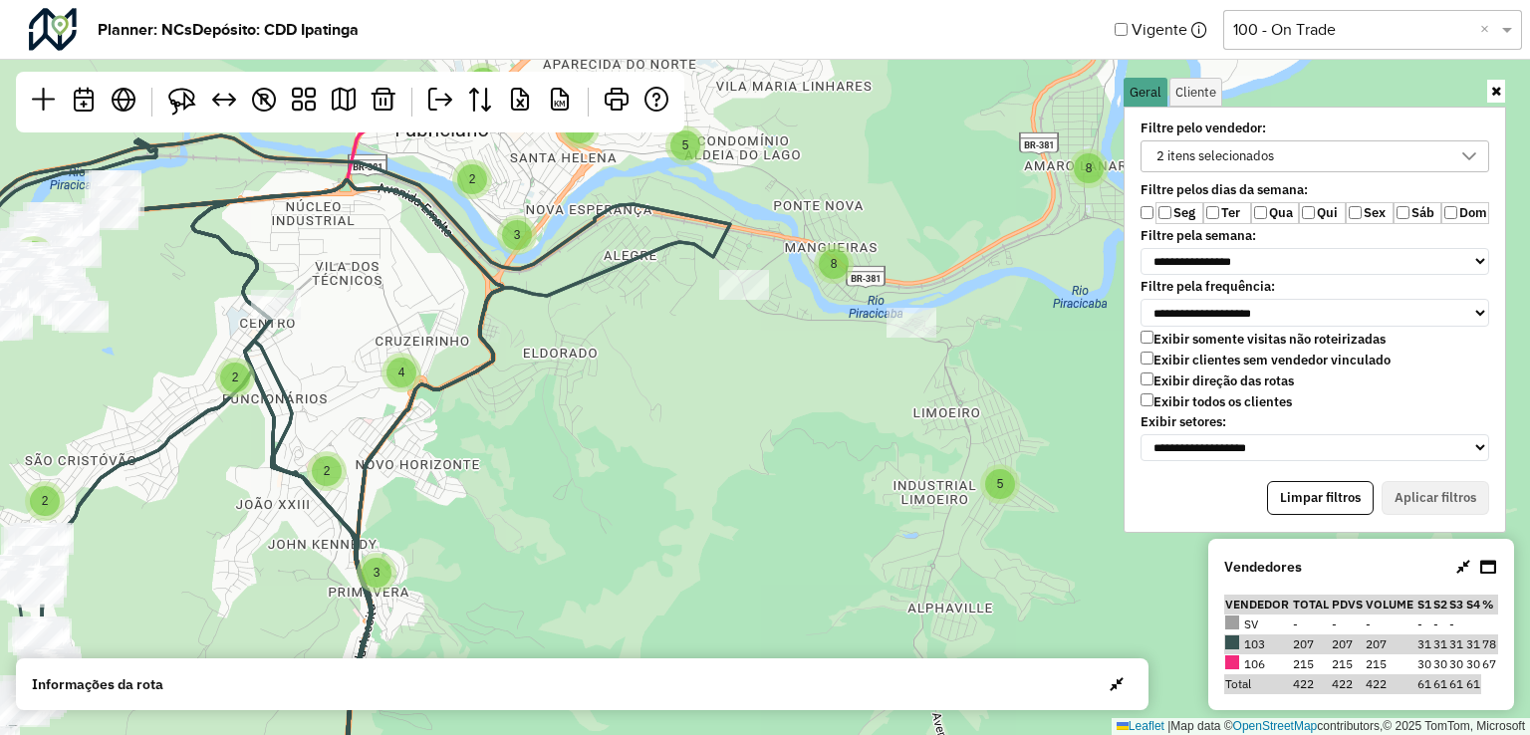
drag, startPoint x: 982, startPoint y: 344, endPoint x: 622, endPoint y: 479, distance: 385.3
click at [622, 479] on div "2 3 4 3 5 2 5 5 4 9 2 3 3 2 2 5 5 2 4 8 4 8 4 10 3 9 3 5 ↦ Leaflet | Map data ©…" at bounding box center [765, 367] width 1530 height 735
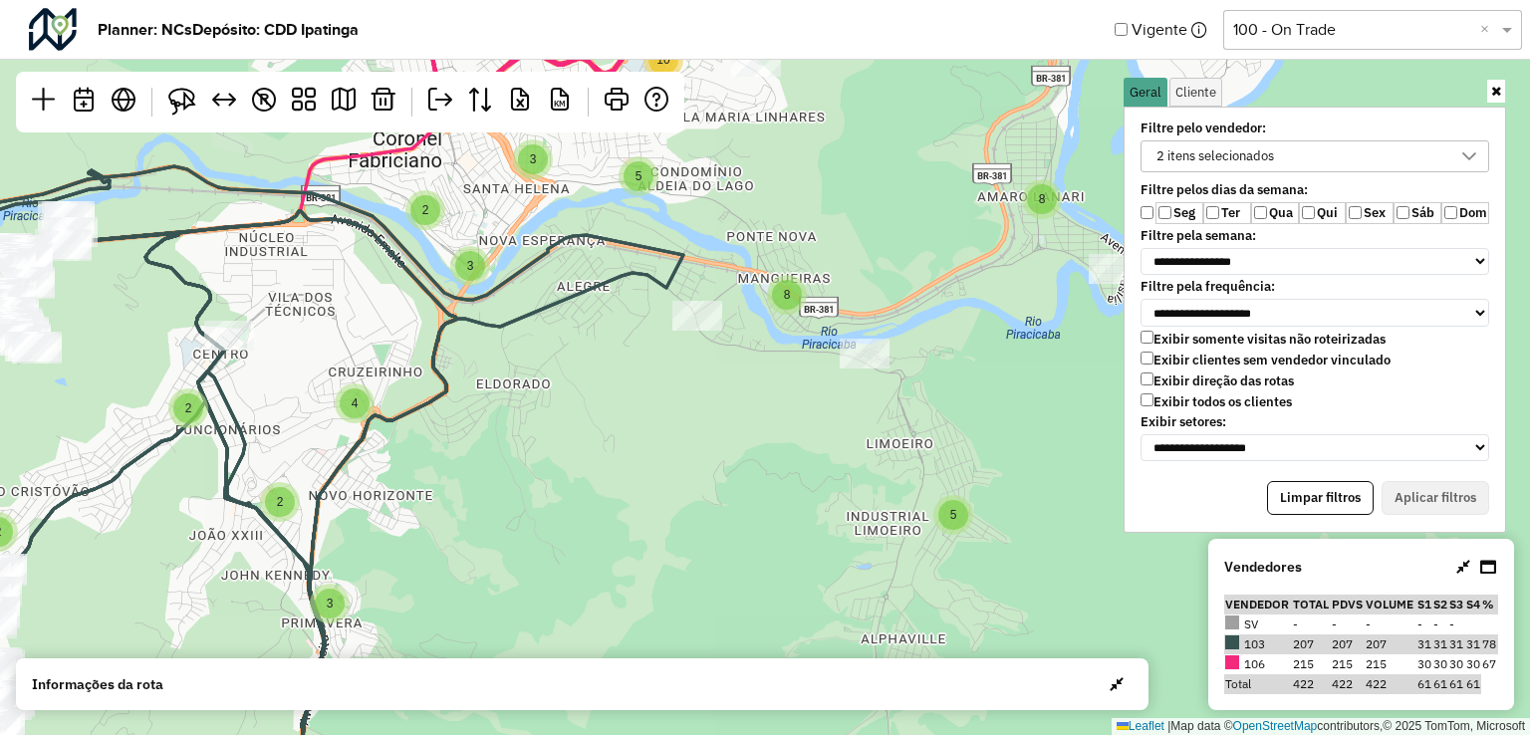
drag, startPoint x: 414, startPoint y: 256, endPoint x: 368, endPoint y: 287, distance: 56.1
click at [368, 287] on div "3 3 5 2 5 5 4 9 2 3 3 2 2 5 5 2 4 8 4 8 4 10 3 9 3 5 3 4 4 2 4 2 8 8 9 4 2 3 6 …" at bounding box center [765, 367] width 1530 height 735
